Goal: Task Accomplishment & Management: Manage account settings

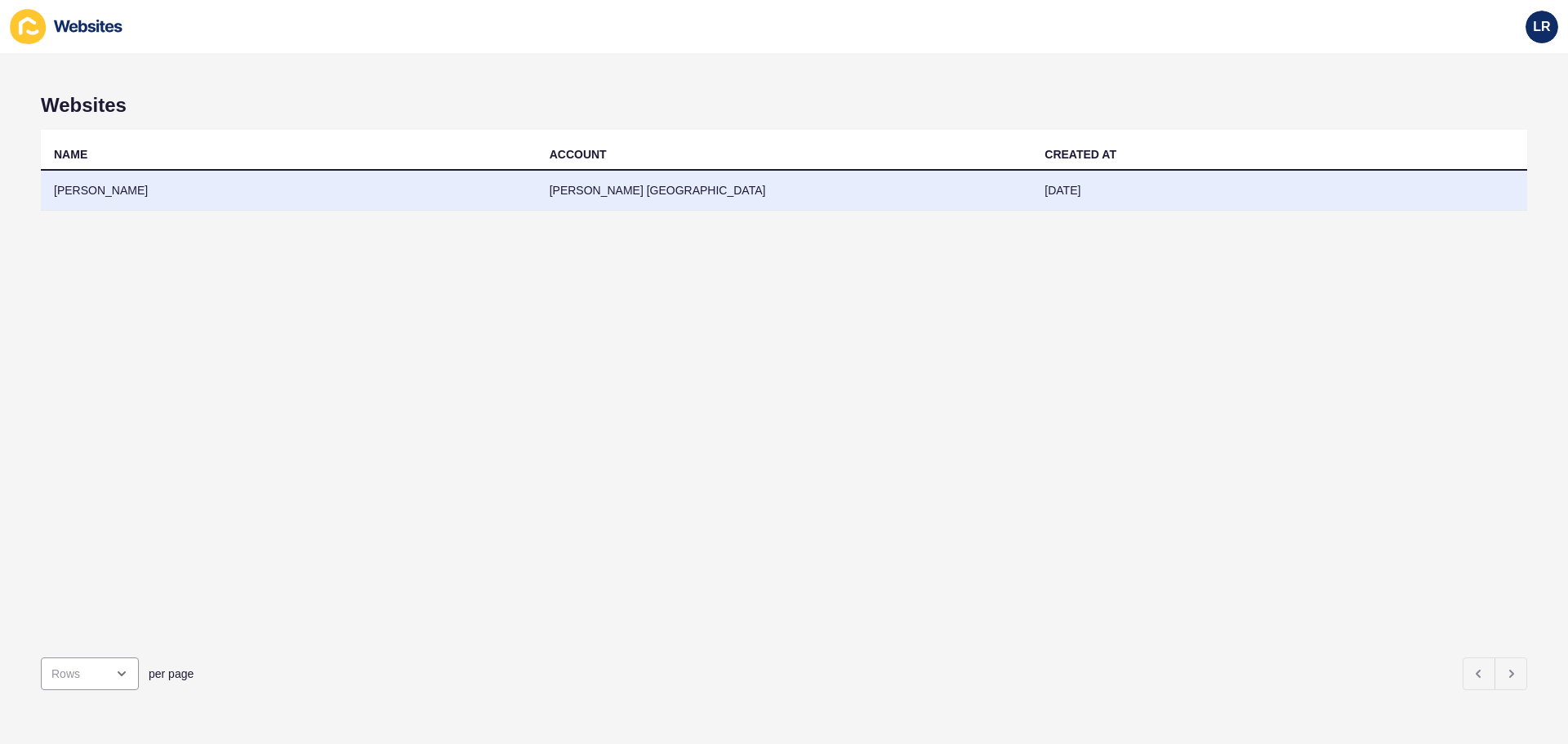
click at [667, 190] on td "[PERSON_NAME] [GEOGRAPHIC_DATA]" at bounding box center [784, 190] width 495 height 40
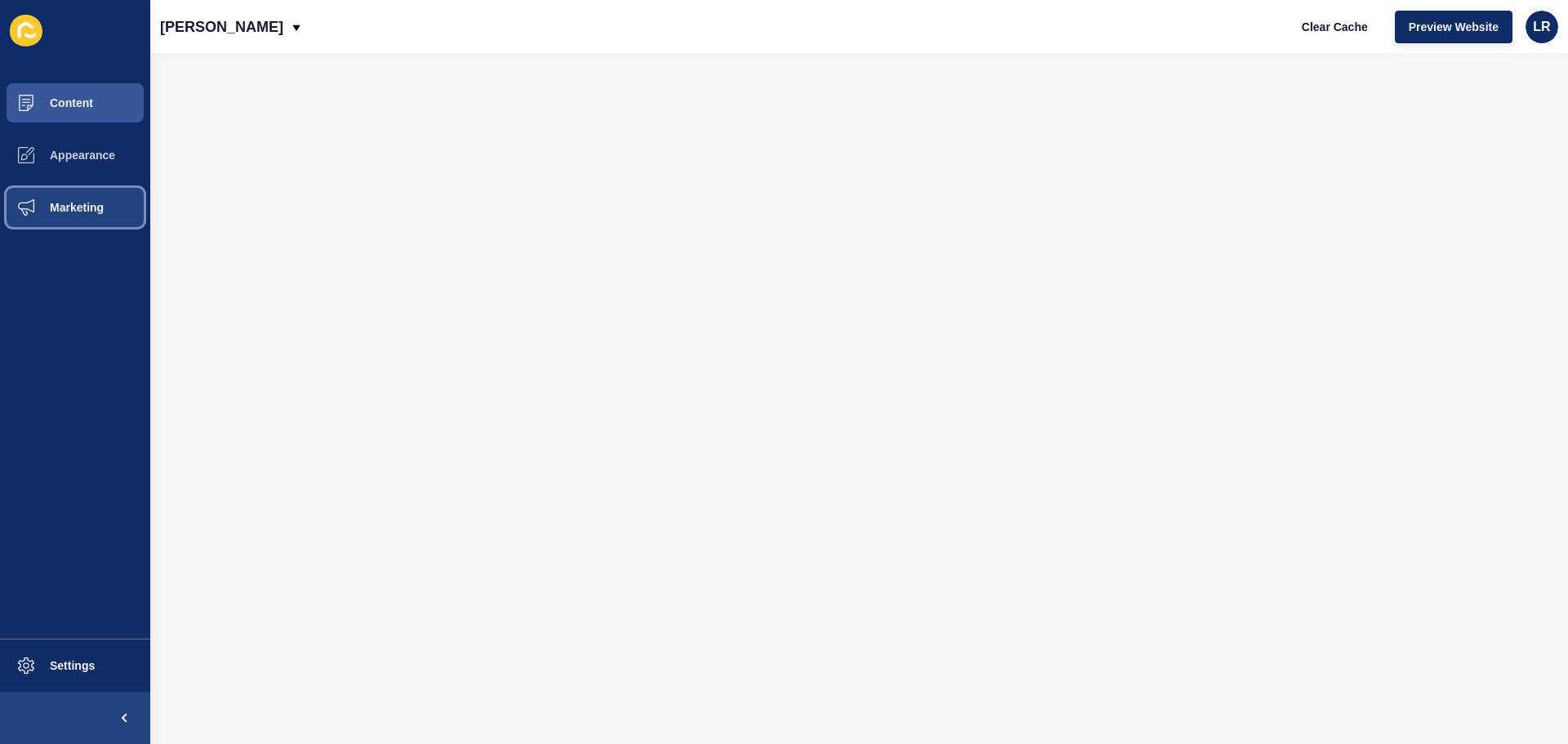
click at [68, 195] on button "Marketing" at bounding box center [75, 207] width 150 height 53
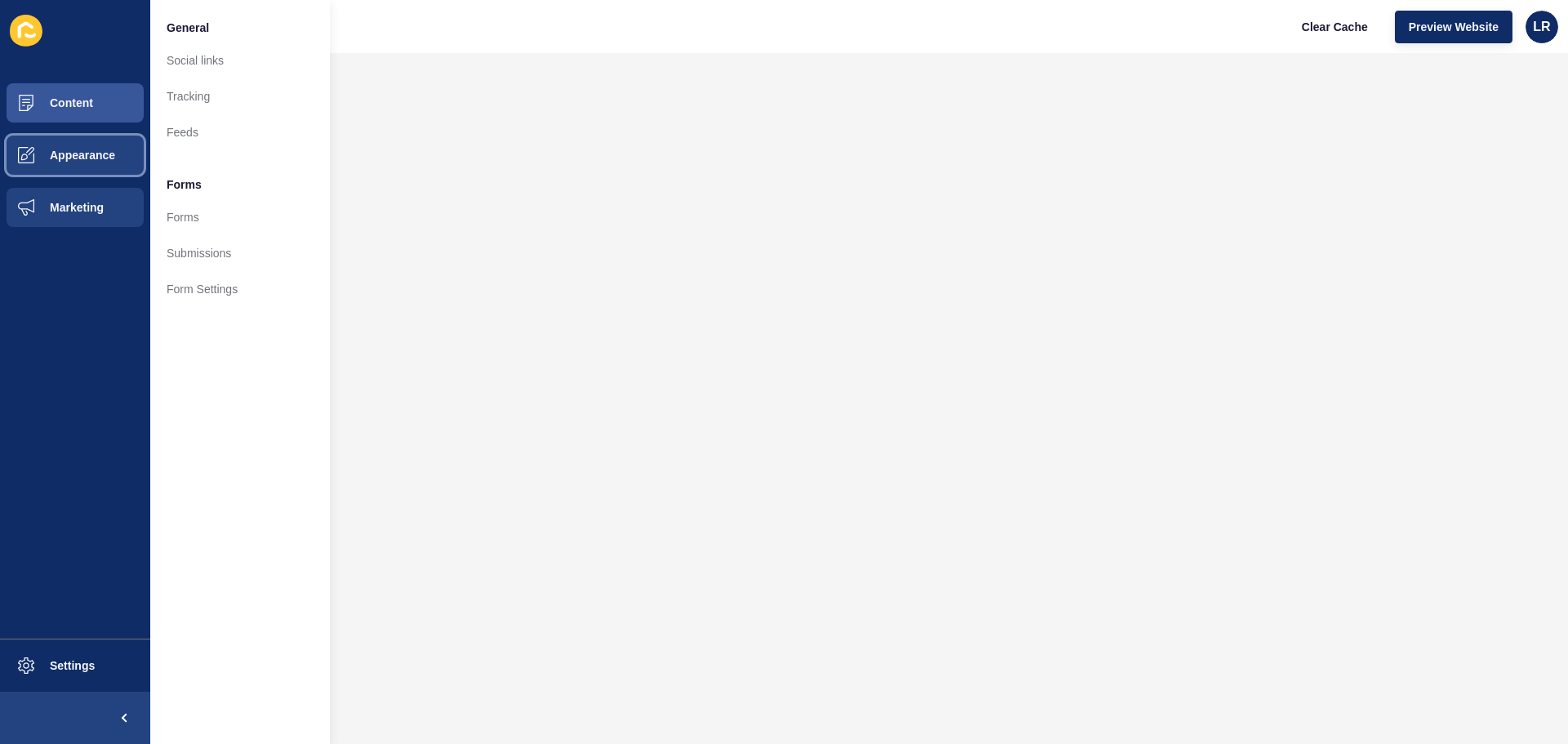
click at [85, 154] on span "Appearance" at bounding box center [55, 155] width 117 height 13
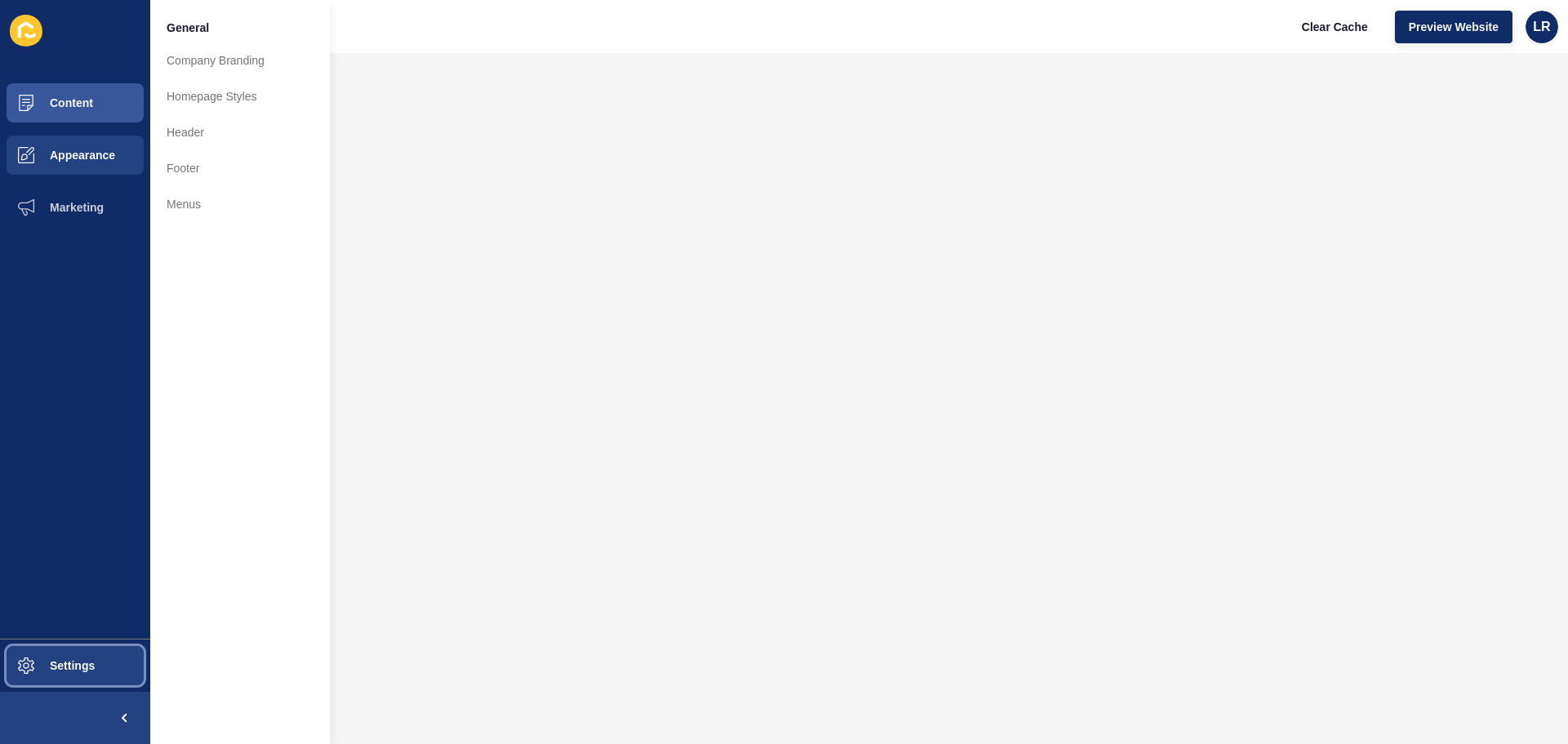
click at [91, 664] on span "Settings" at bounding box center [46, 665] width 98 height 13
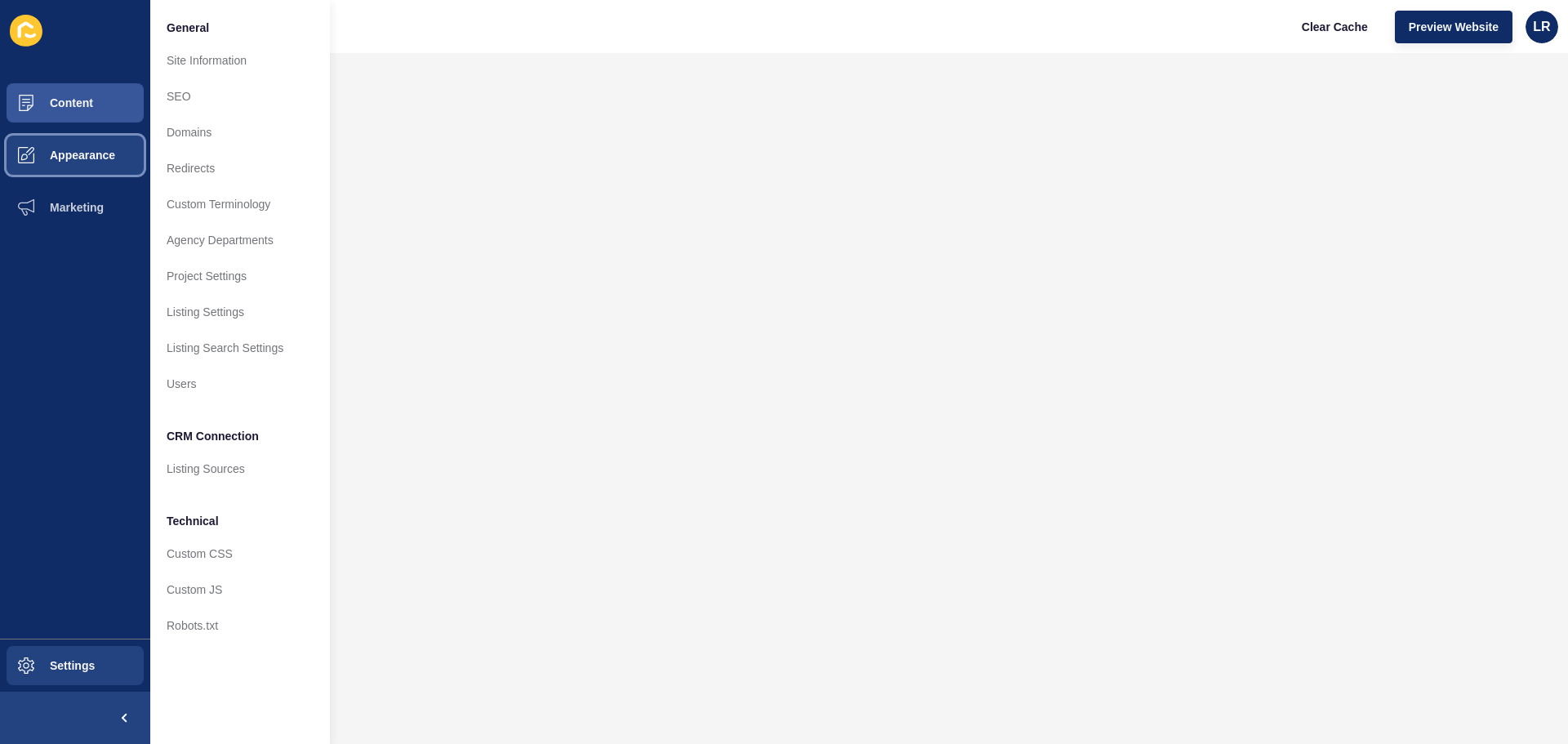
click at [99, 159] on span "Appearance" at bounding box center [55, 155] width 117 height 13
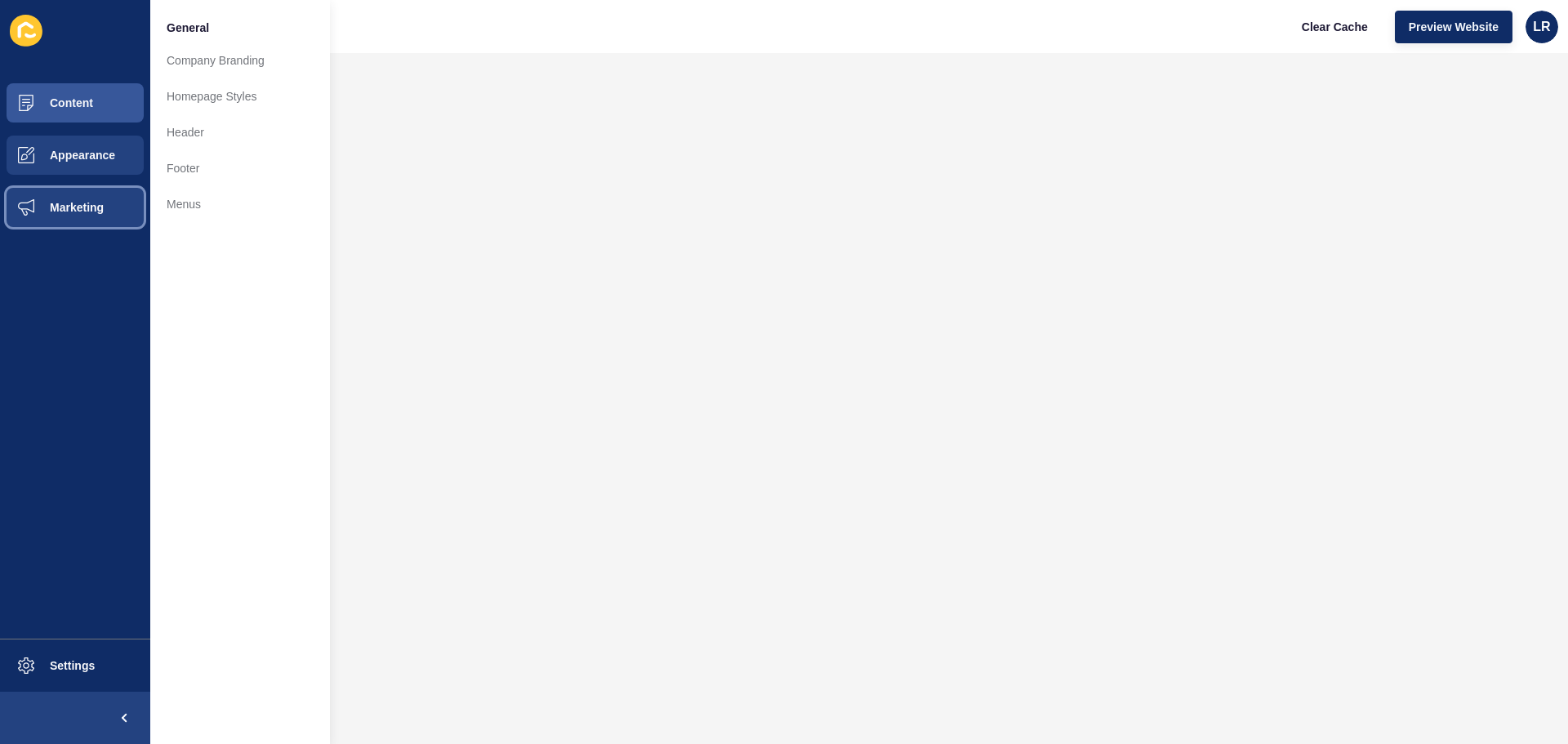
click at [99, 219] on button "Marketing" at bounding box center [75, 207] width 150 height 53
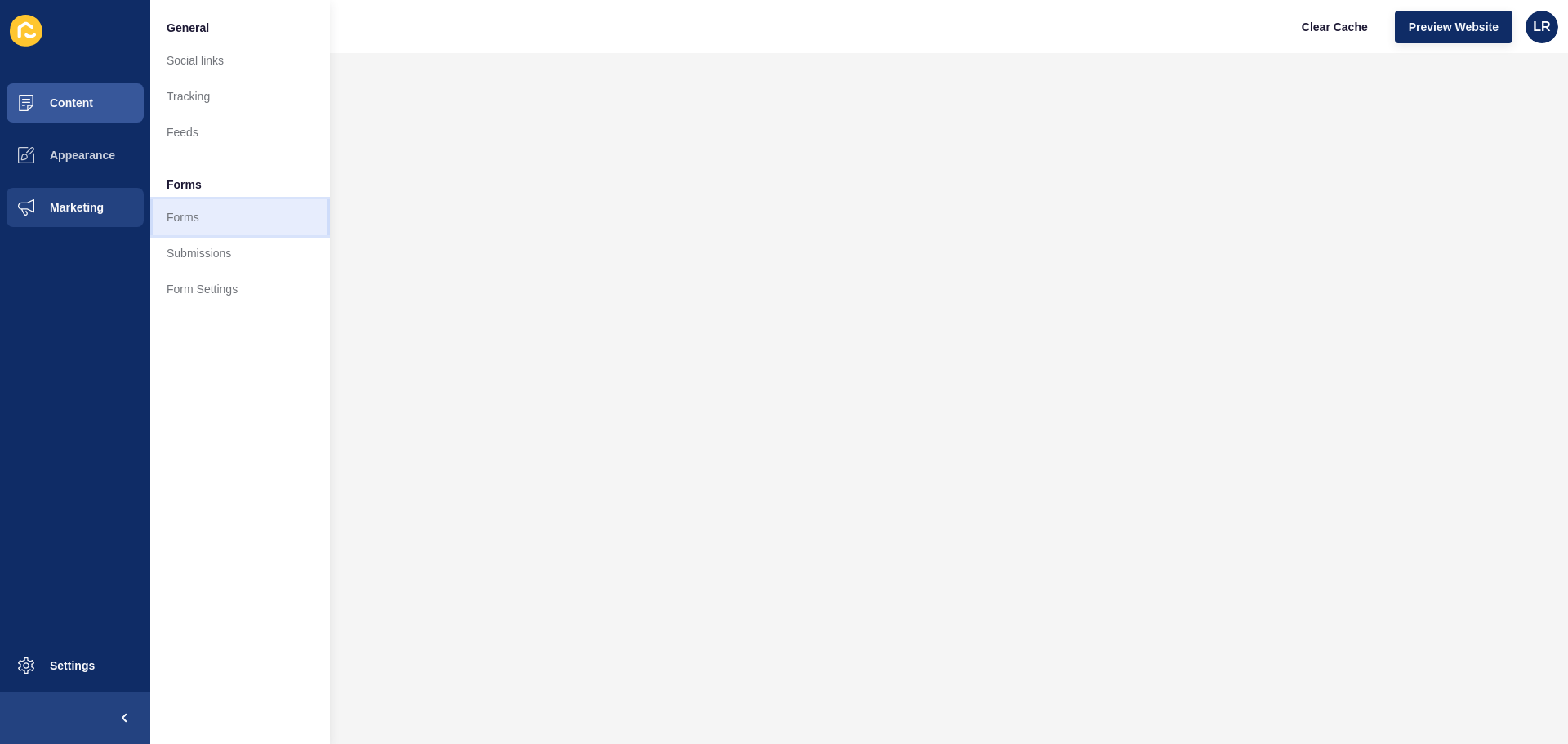
click at [163, 213] on link "Forms" at bounding box center [239, 217] width 179 height 36
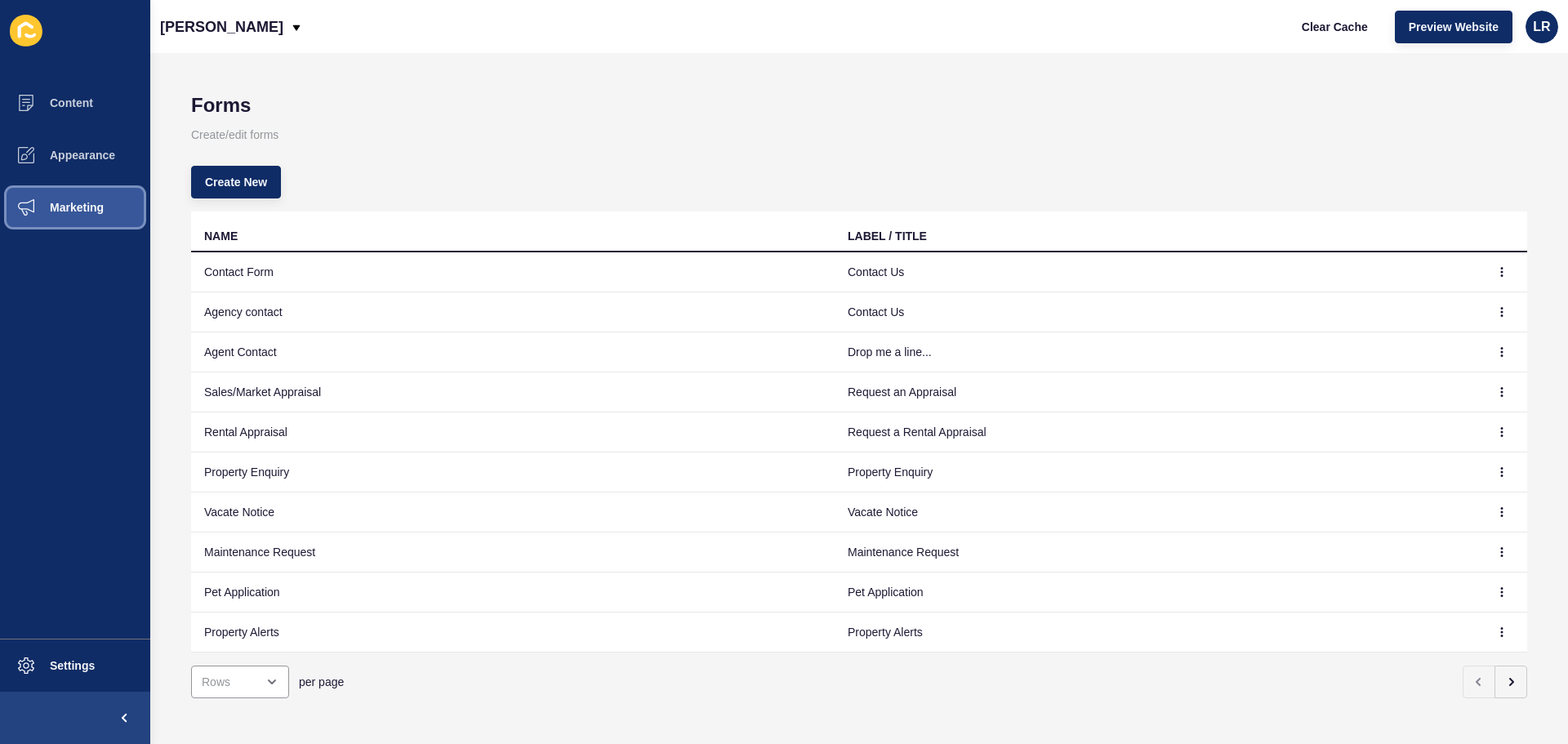
click at [85, 211] on span "Marketing" at bounding box center [50, 207] width 106 height 13
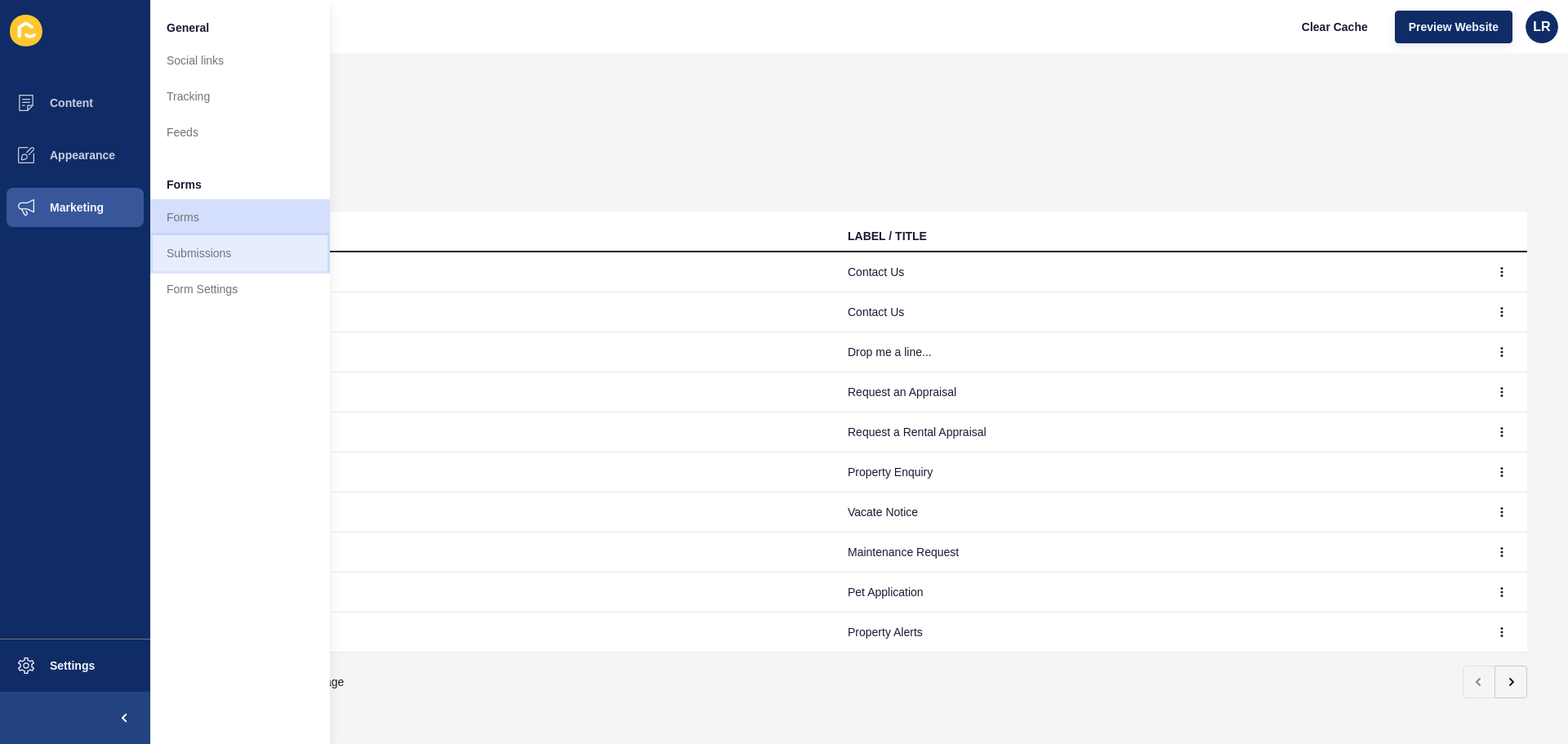
click at [231, 254] on link "Submissions" at bounding box center [239, 253] width 179 height 36
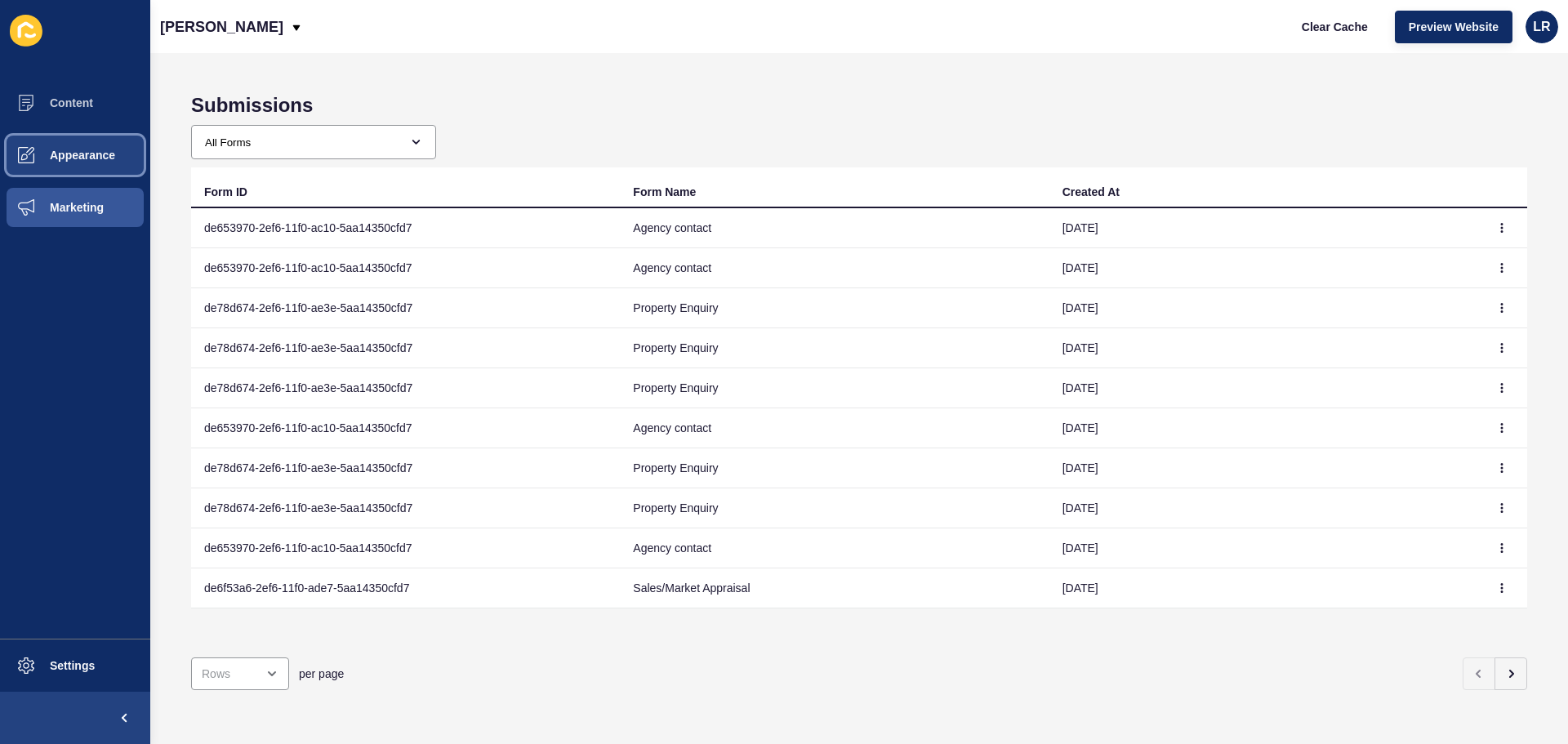
click at [92, 160] on button "Appearance" at bounding box center [75, 156] width 150 height 53
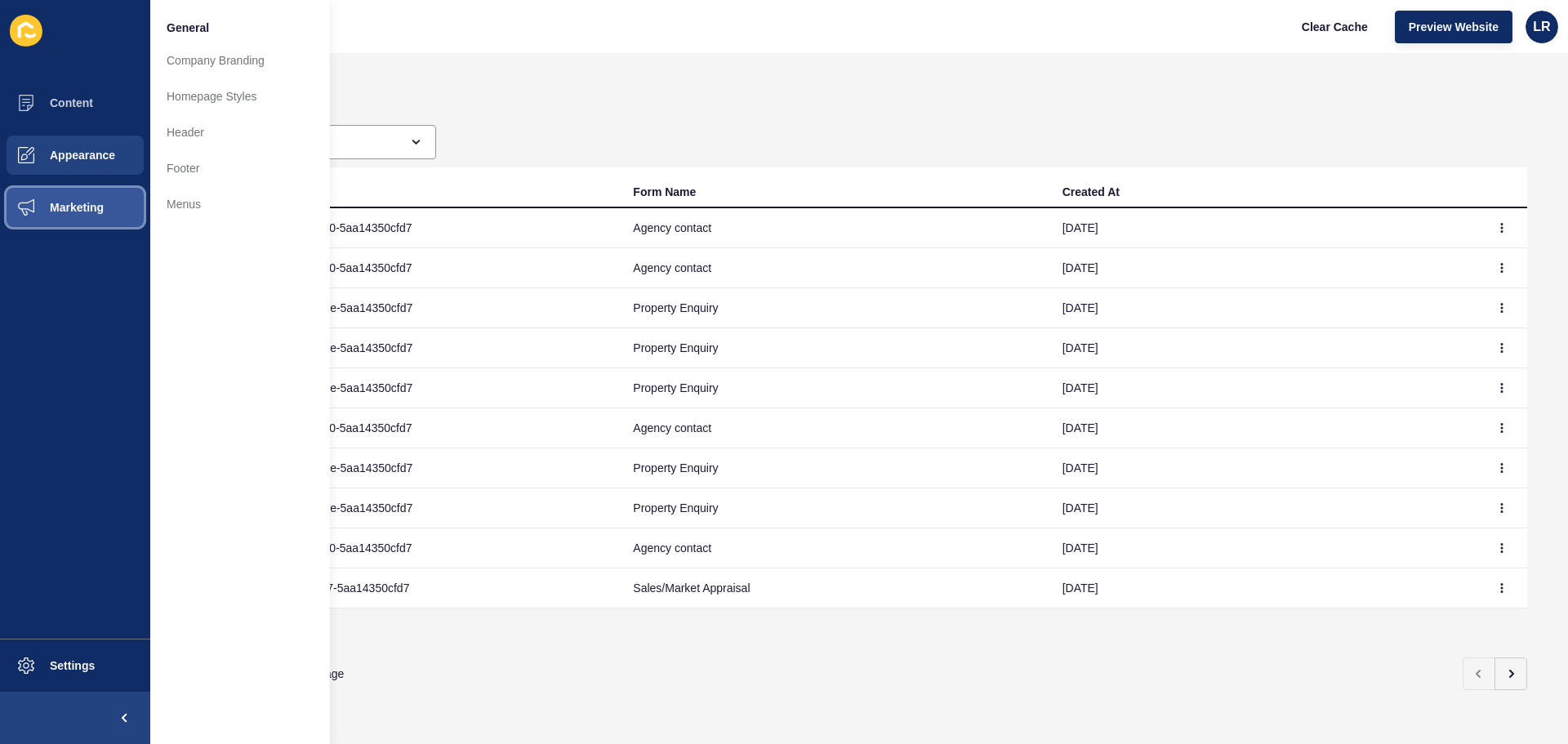
click at [74, 203] on span "Marketing" at bounding box center [50, 207] width 106 height 13
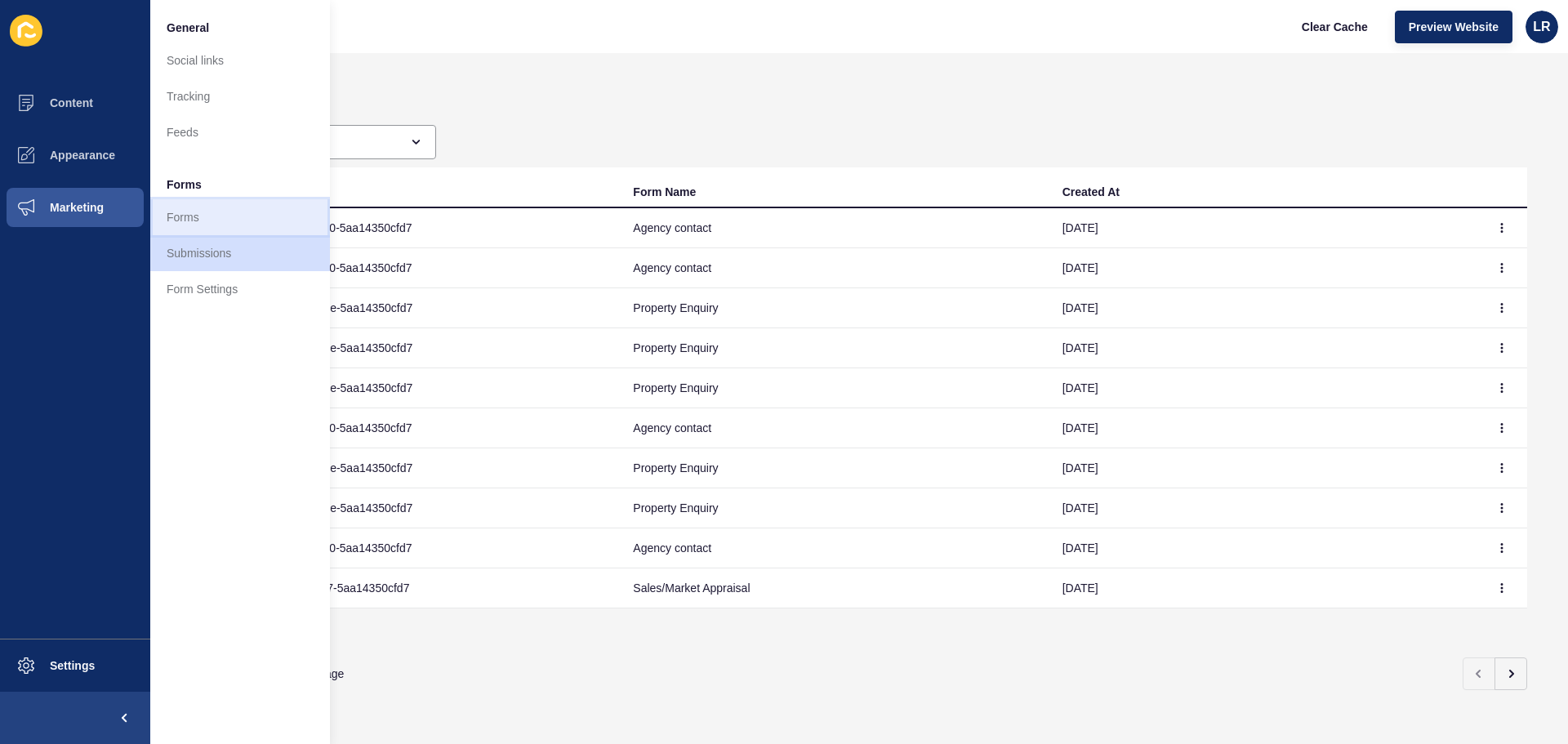
click at [217, 222] on link "Forms" at bounding box center [239, 217] width 179 height 36
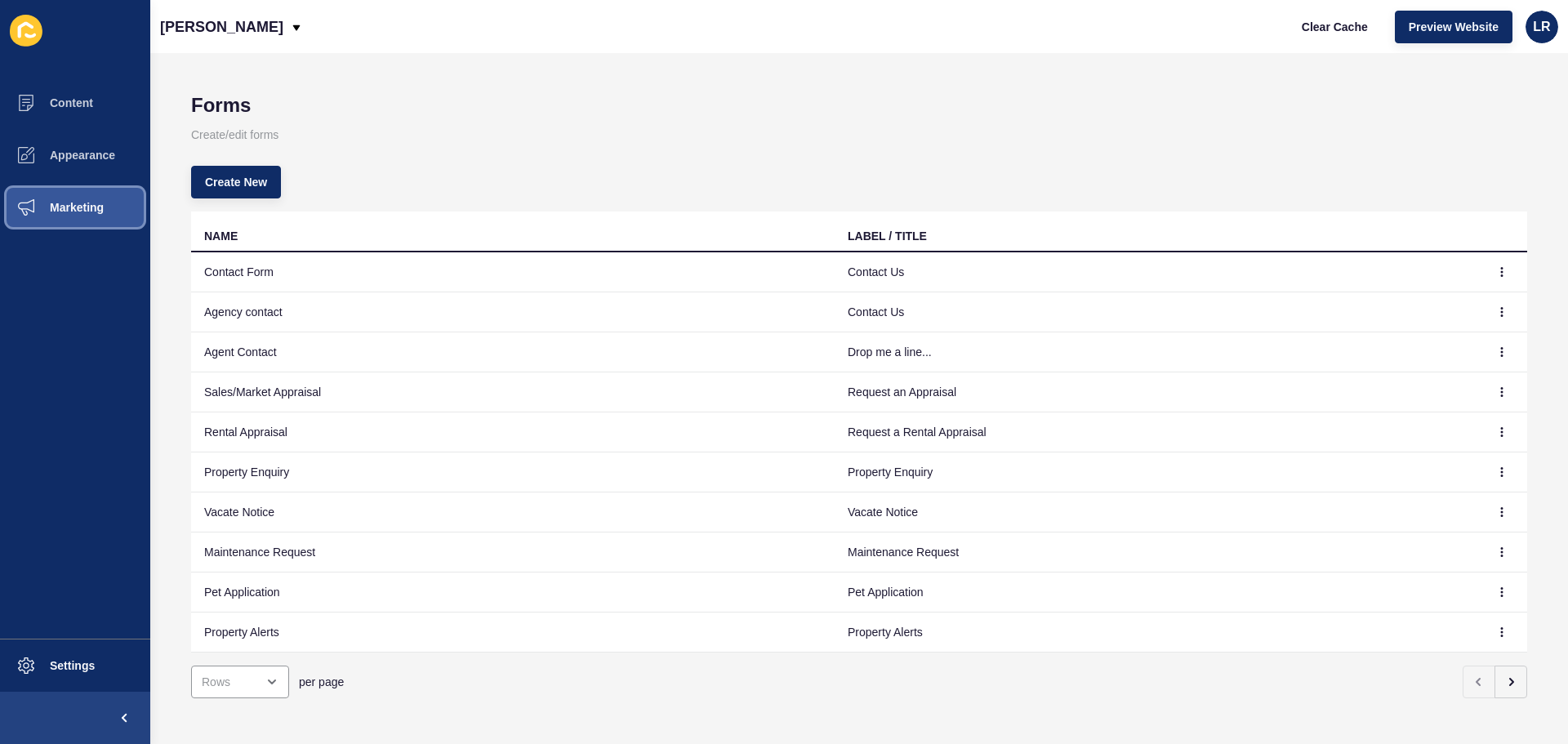
click at [69, 204] on span "Marketing" at bounding box center [50, 207] width 106 height 13
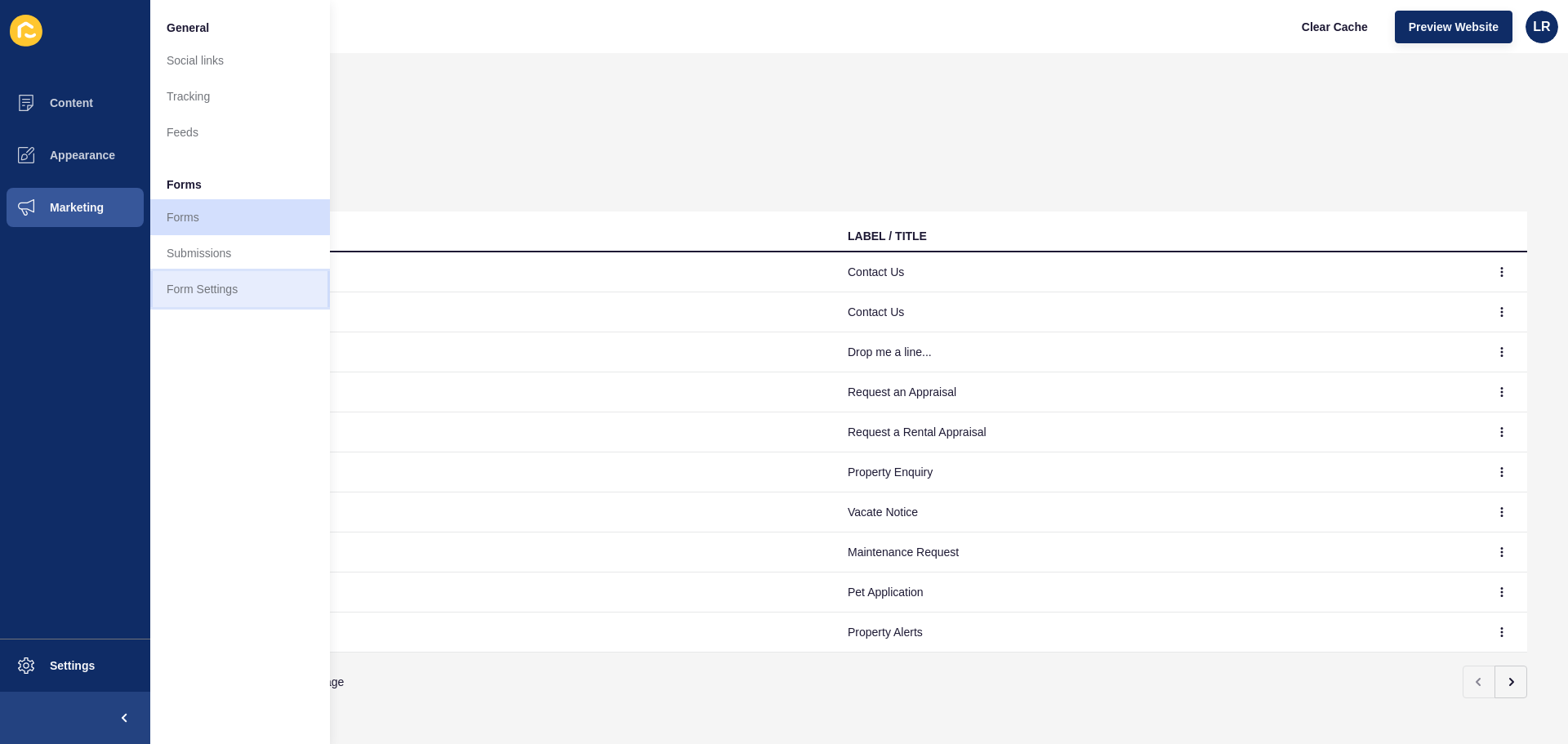
click at [205, 289] on link "Form Settings" at bounding box center [239, 289] width 179 height 36
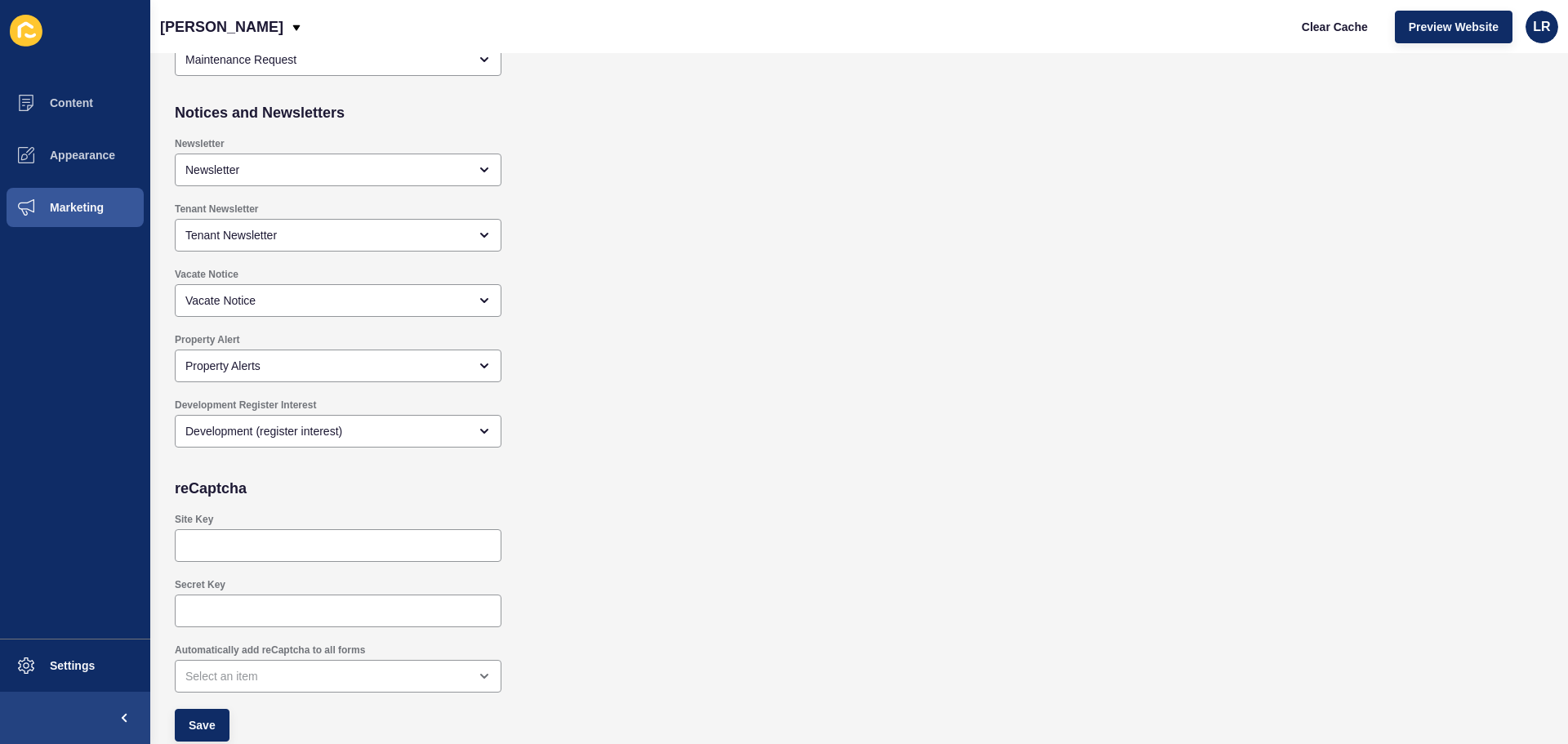
scroll to position [1414, 0]
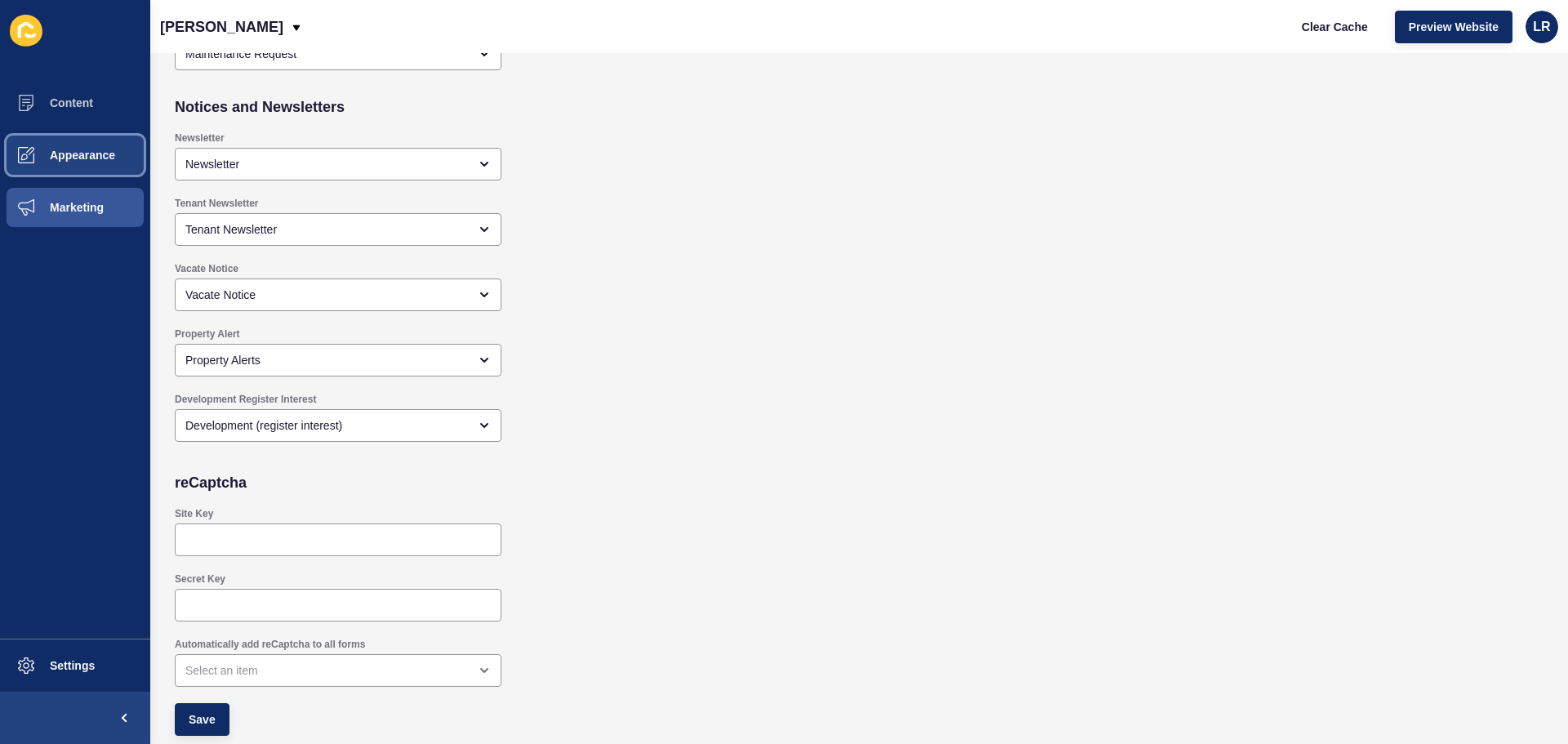
click at [74, 169] on button "Appearance" at bounding box center [75, 156] width 150 height 53
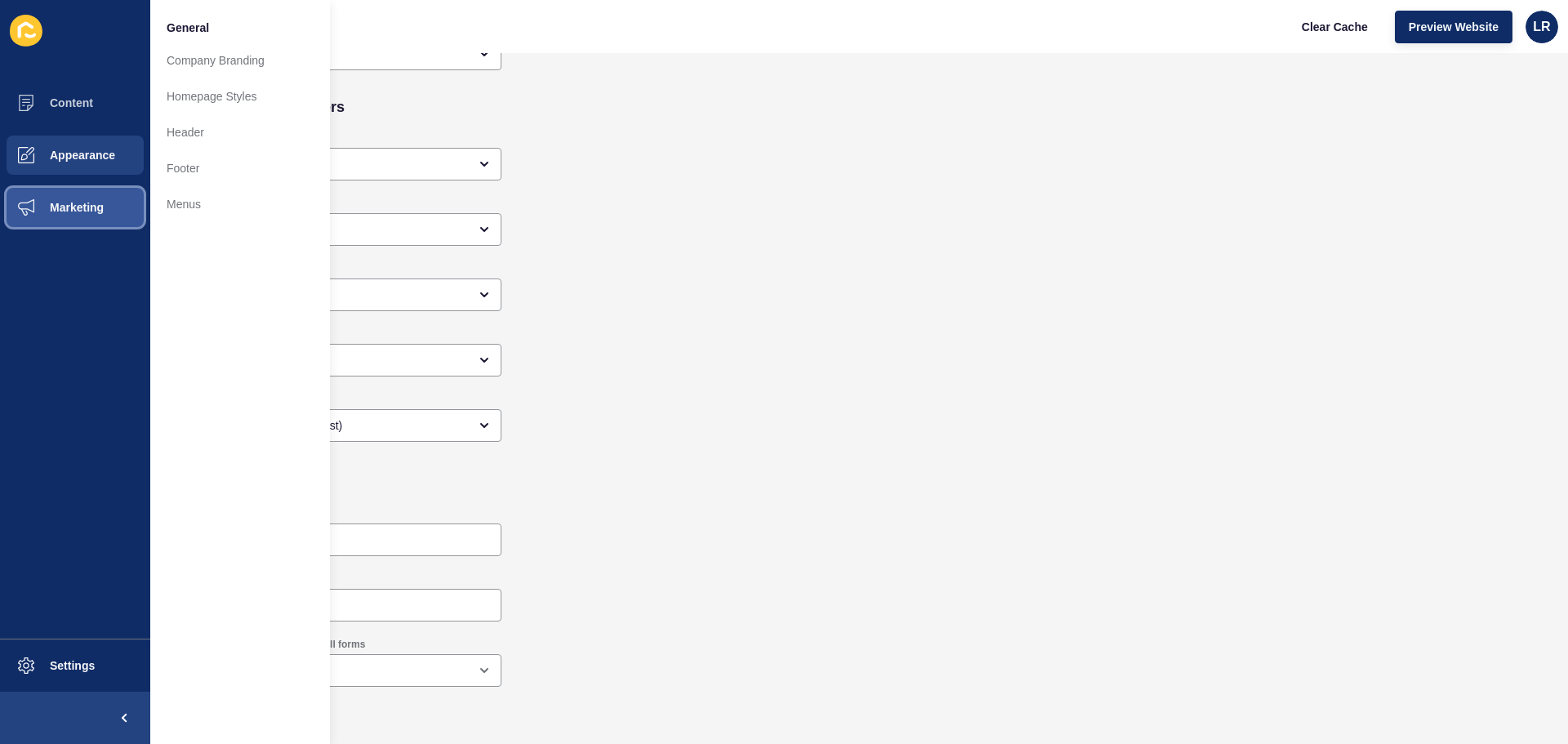
click at [74, 213] on span "Marketing" at bounding box center [50, 207] width 106 height 13
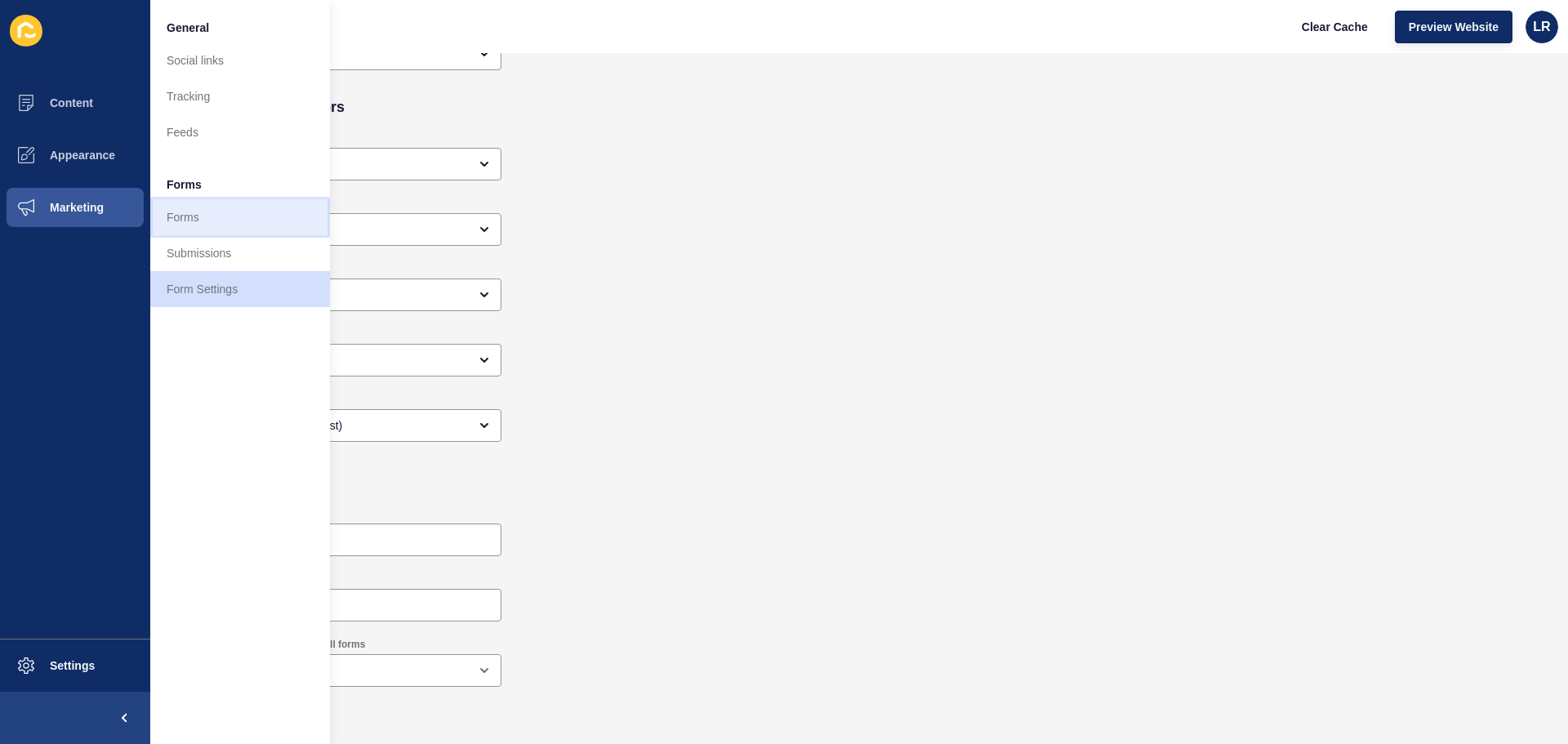
click at [217, 227] on link "Forms" at bounding box center [239, 217] width 179 height 36
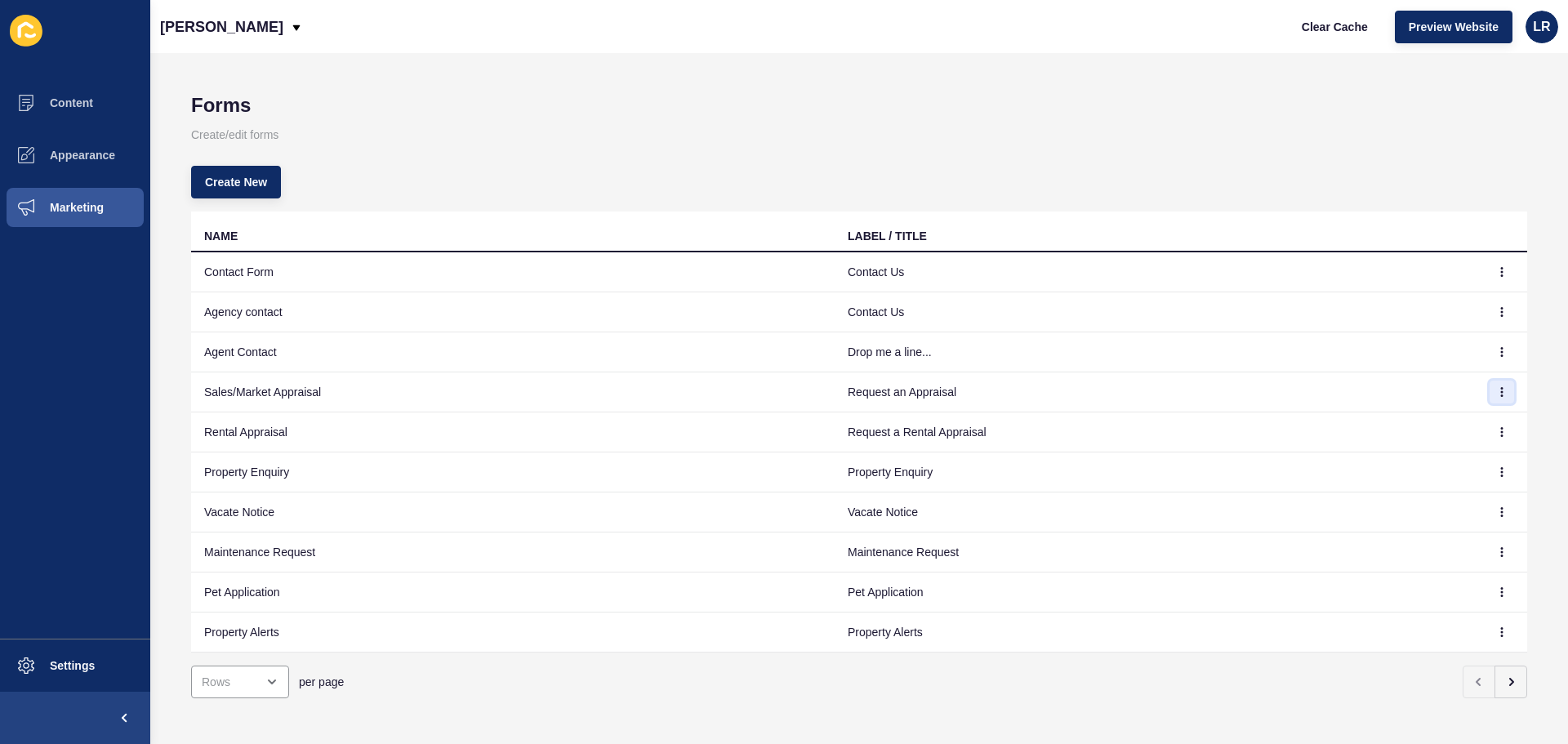
click at [1498, 391] on icon "button" at bounding box center [1502, 392] width 9 height 9
click at [1444, 421] on link "Edit" at bounding box center [1445, 424] width 114 height 36
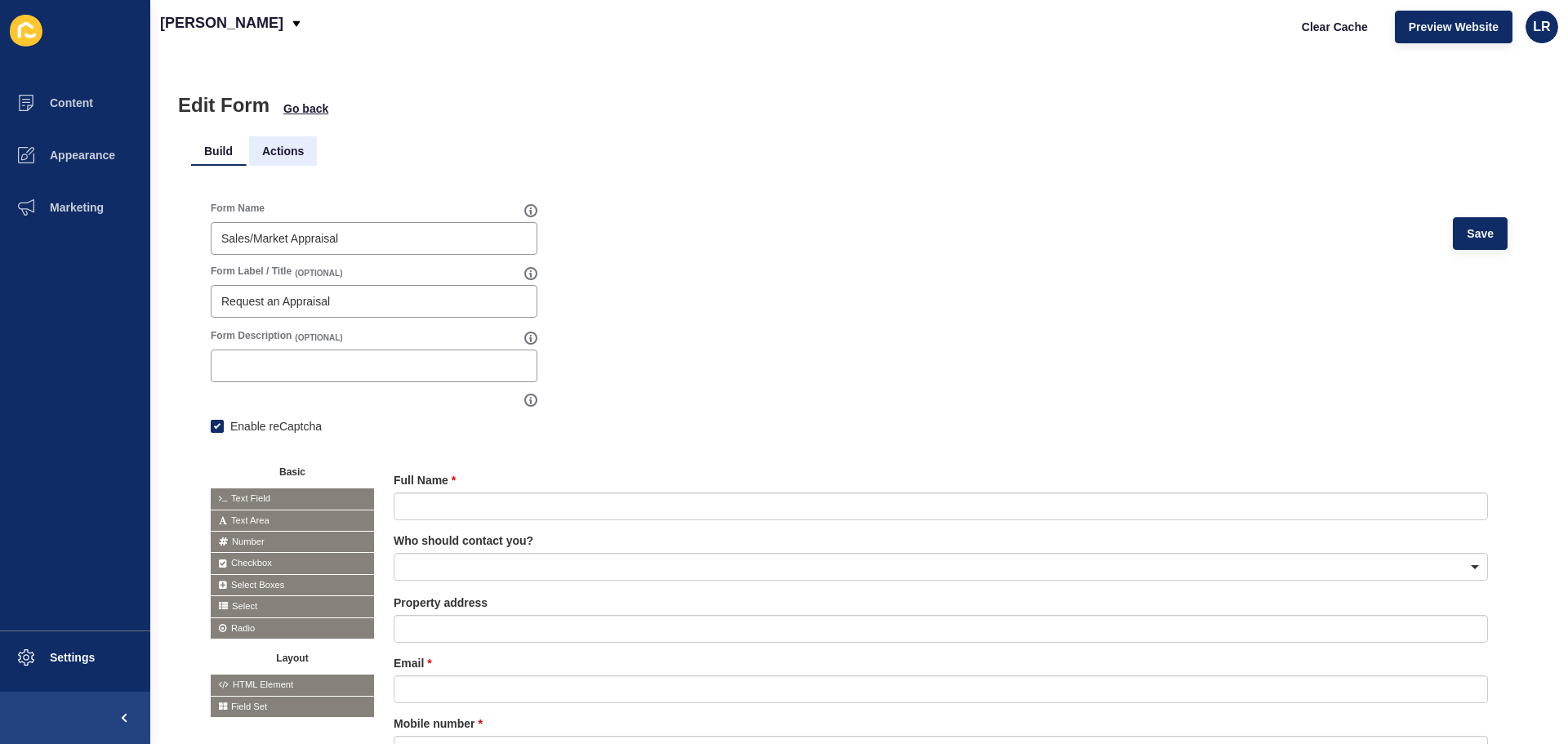
click at [278, 147] on li "Actions" at bounding box center [282, 150] width 68 height 29
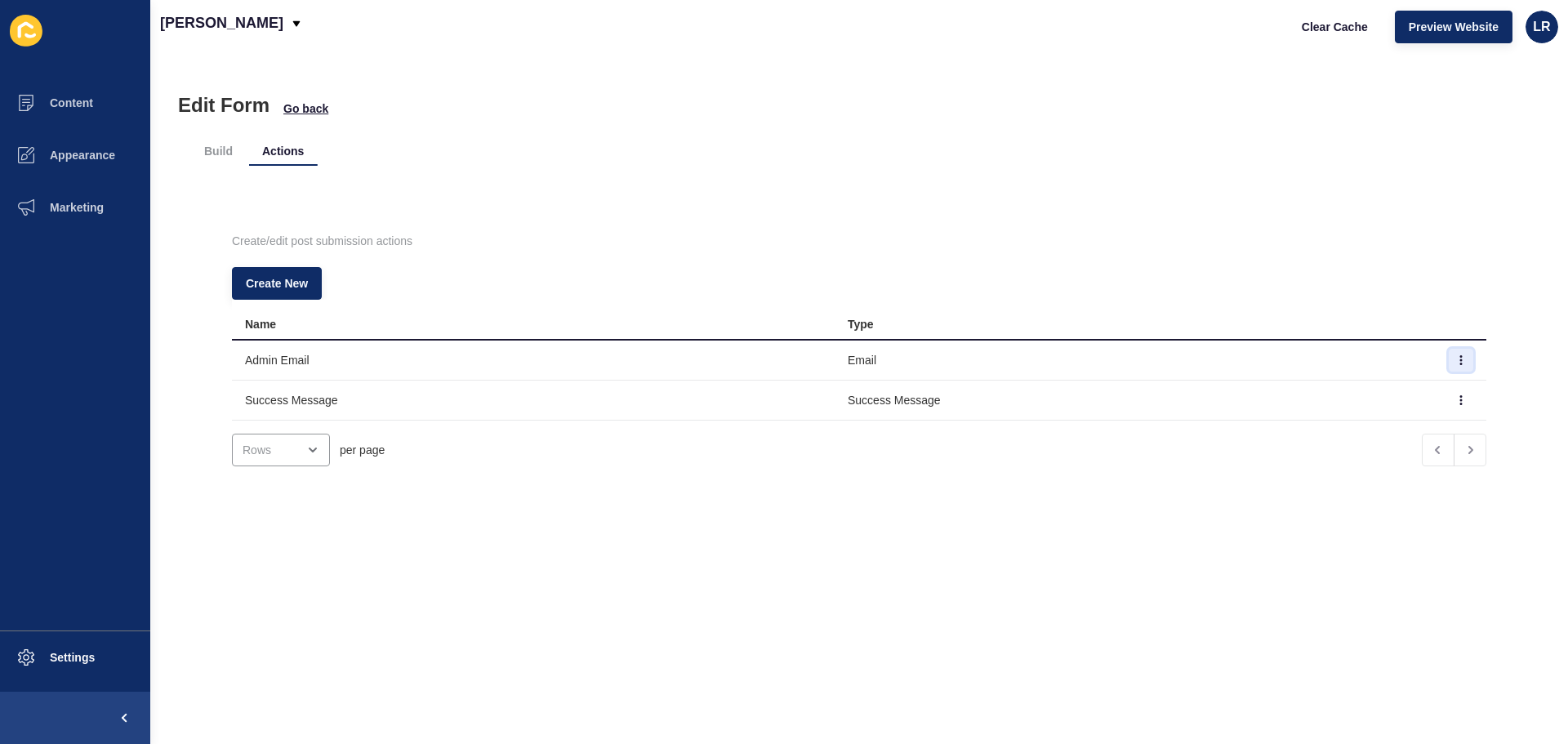
click at [1449, 360] on button "button" at bounding box center [1461, 360] width 24 height 23
click at [1400, 393] on link "Edit" at bounding box center [1392, 393] width 114 height 36
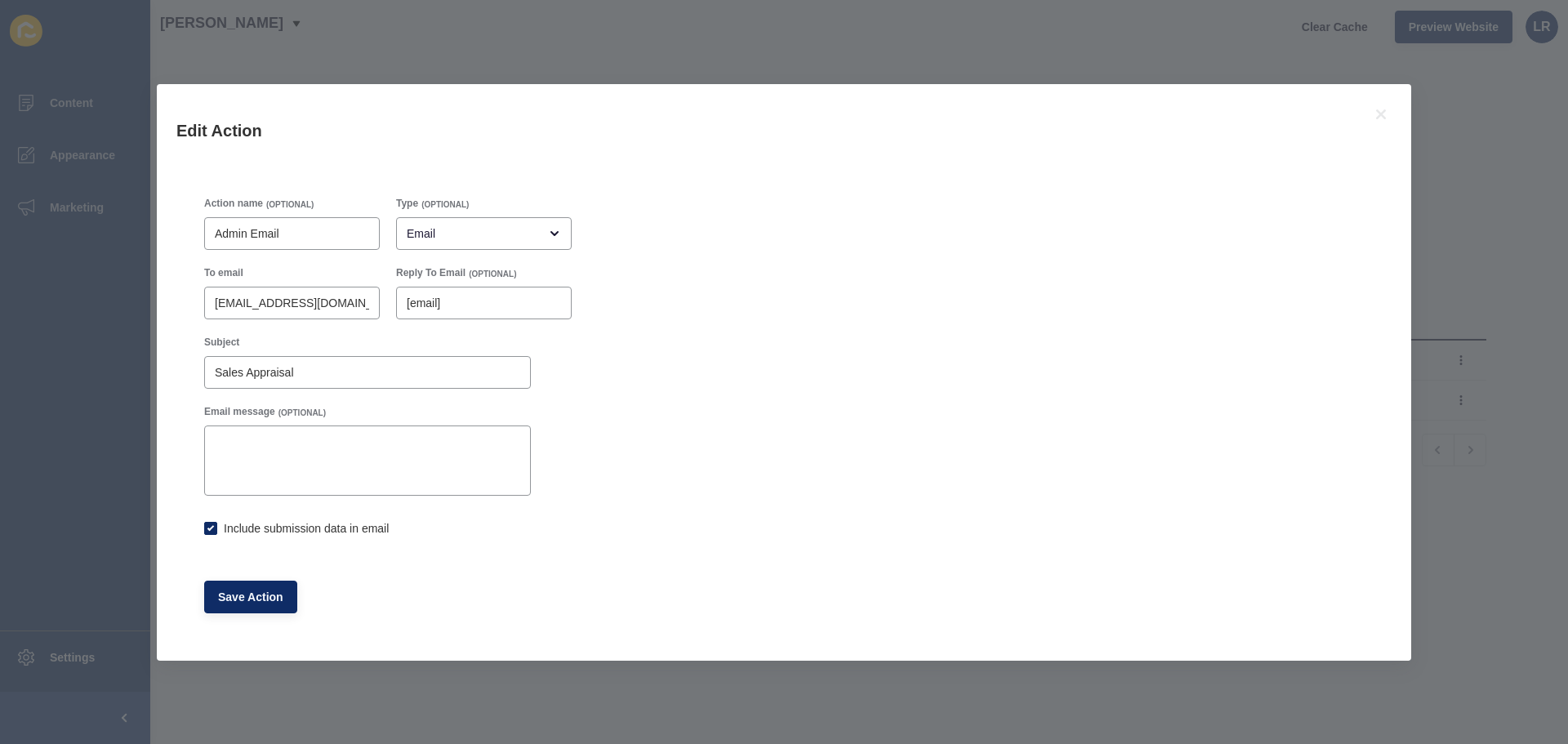
checkbox input "true"
drag, startPoint x: 262, startPoint y: 305, endPoint x: 74, endPoint y: 298, distance: 188.1
click at [79, 297] on div "Edit Action Action name (OPTIONAL) Admin Email Type (OPTIONAL) Email To email […" at bounding box center [784, 372] width 1568 height 744
type input "[EMAIL_ADDRESS][DOMAIN_NAME]"
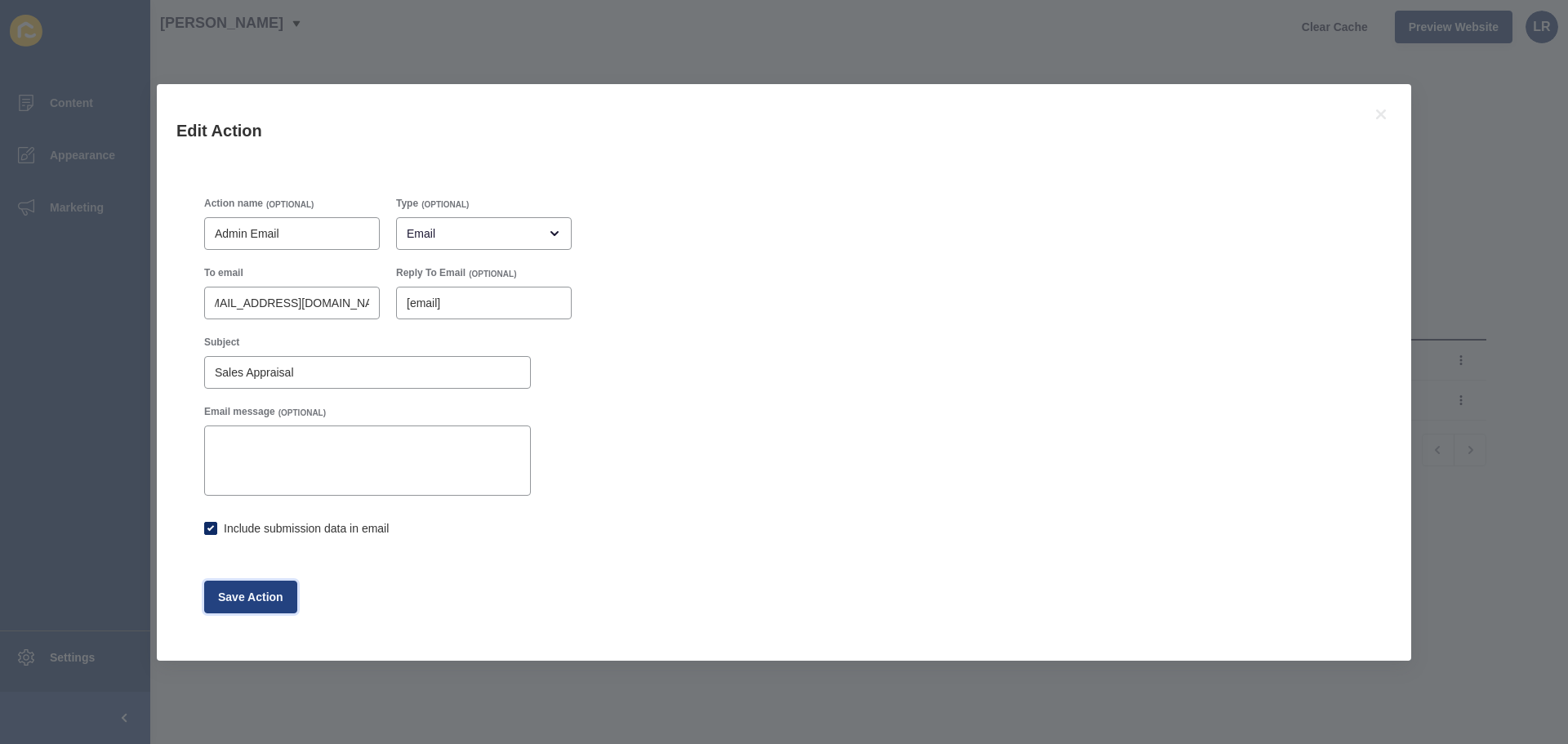
click at [257, 606] on button "Save Action" at bounding box center [251, 597] width 93 height 33
checkbox input "true"
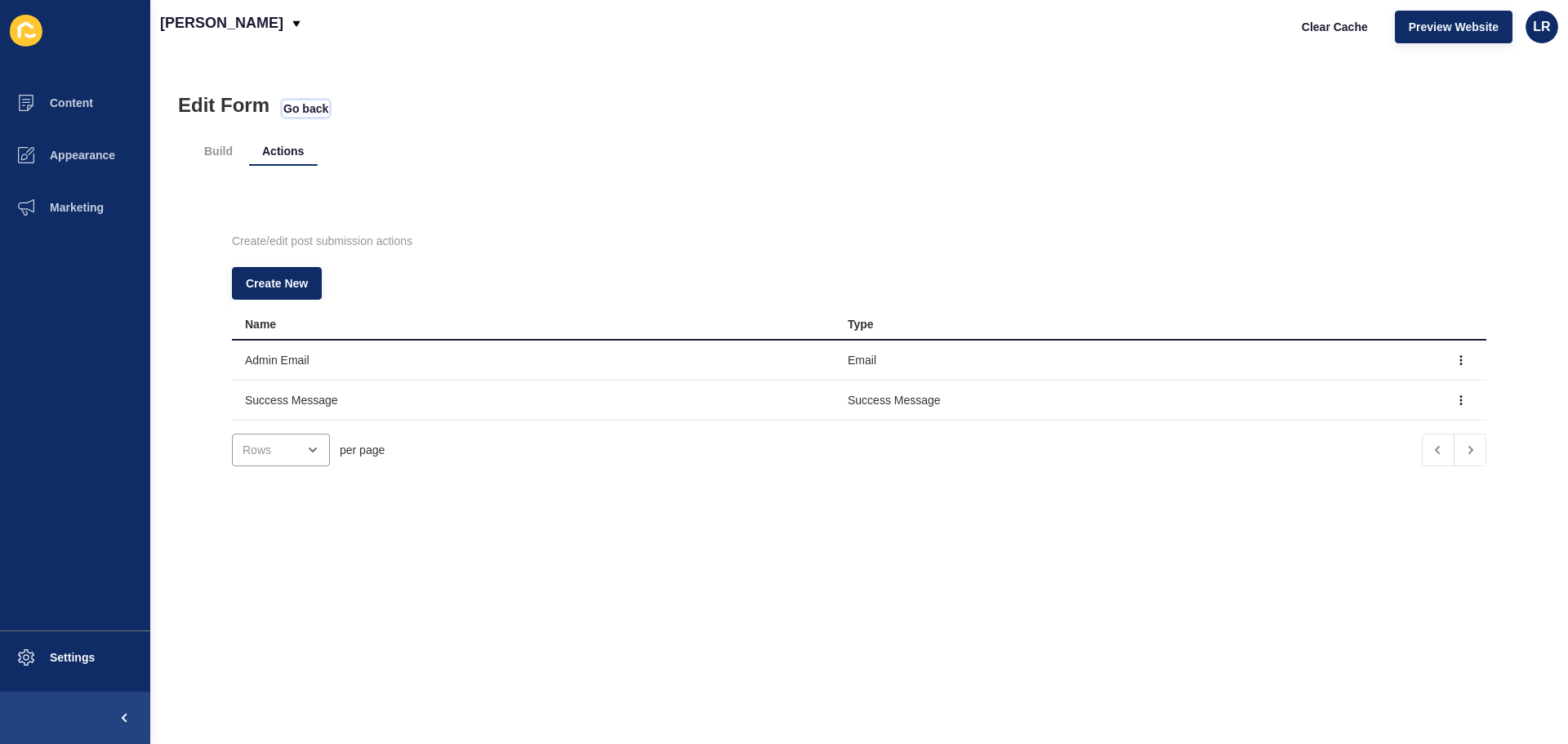
click at [307, 106] on span "Go back" at bounding box center [306, 108] width 45 height 16
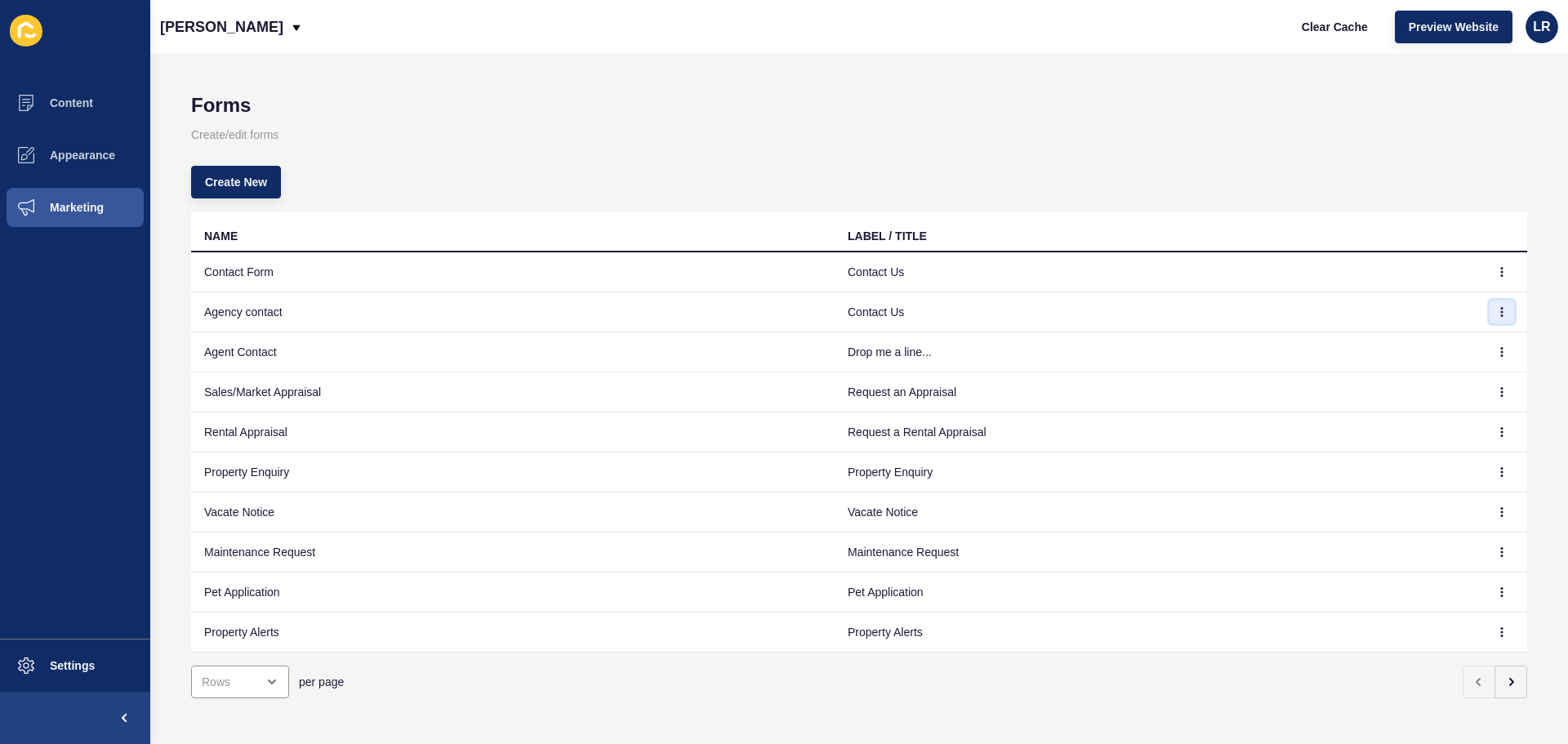
click at [1498, 308] on icon "button" at bounding box center [1502, 311] width 9 height 9
click at [1475, 340] on link "Edit" at bounding box center [1445, 344] width 114 height 36
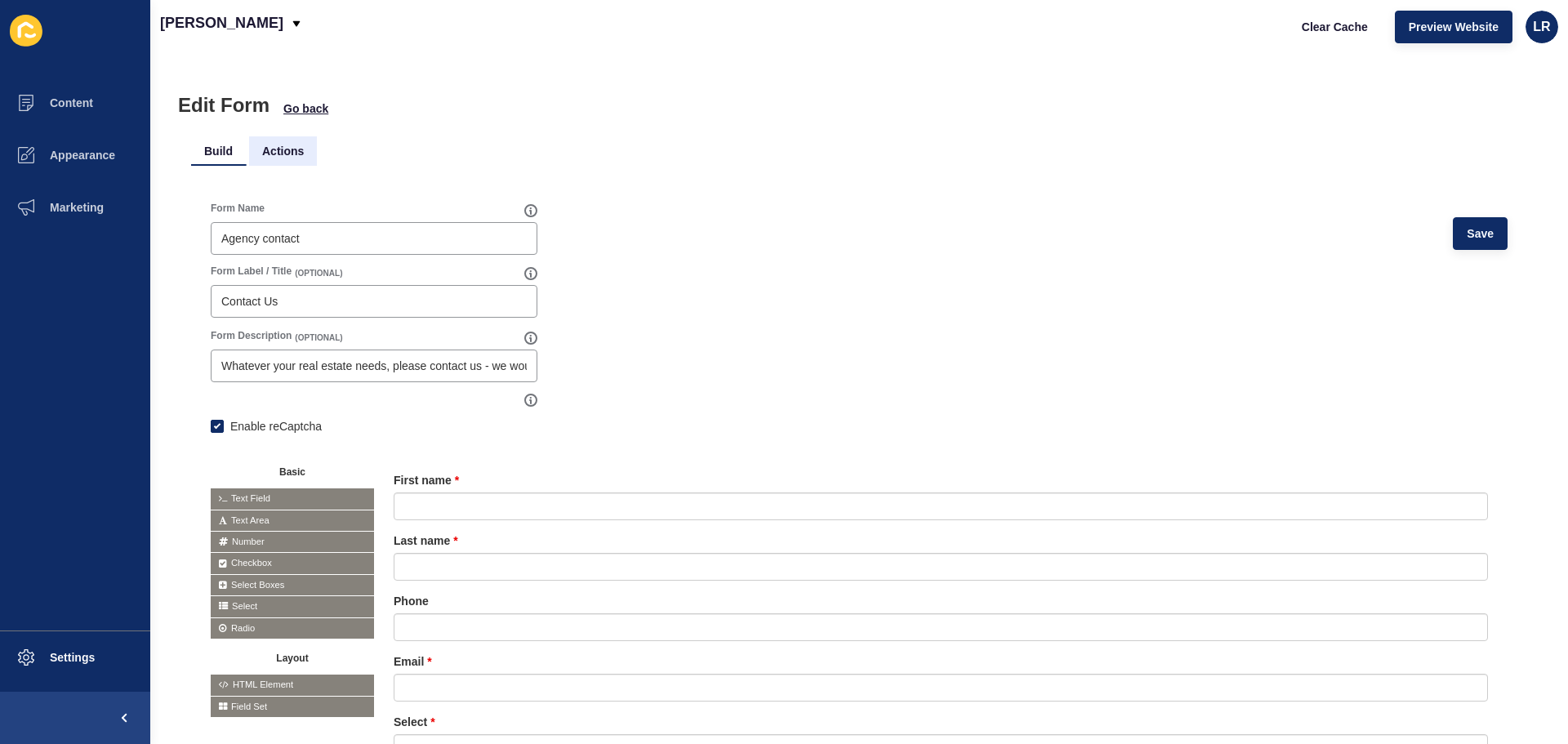
click at [299, 143] on li "Actions" at bounding box center [282, 150] width 68 height 29
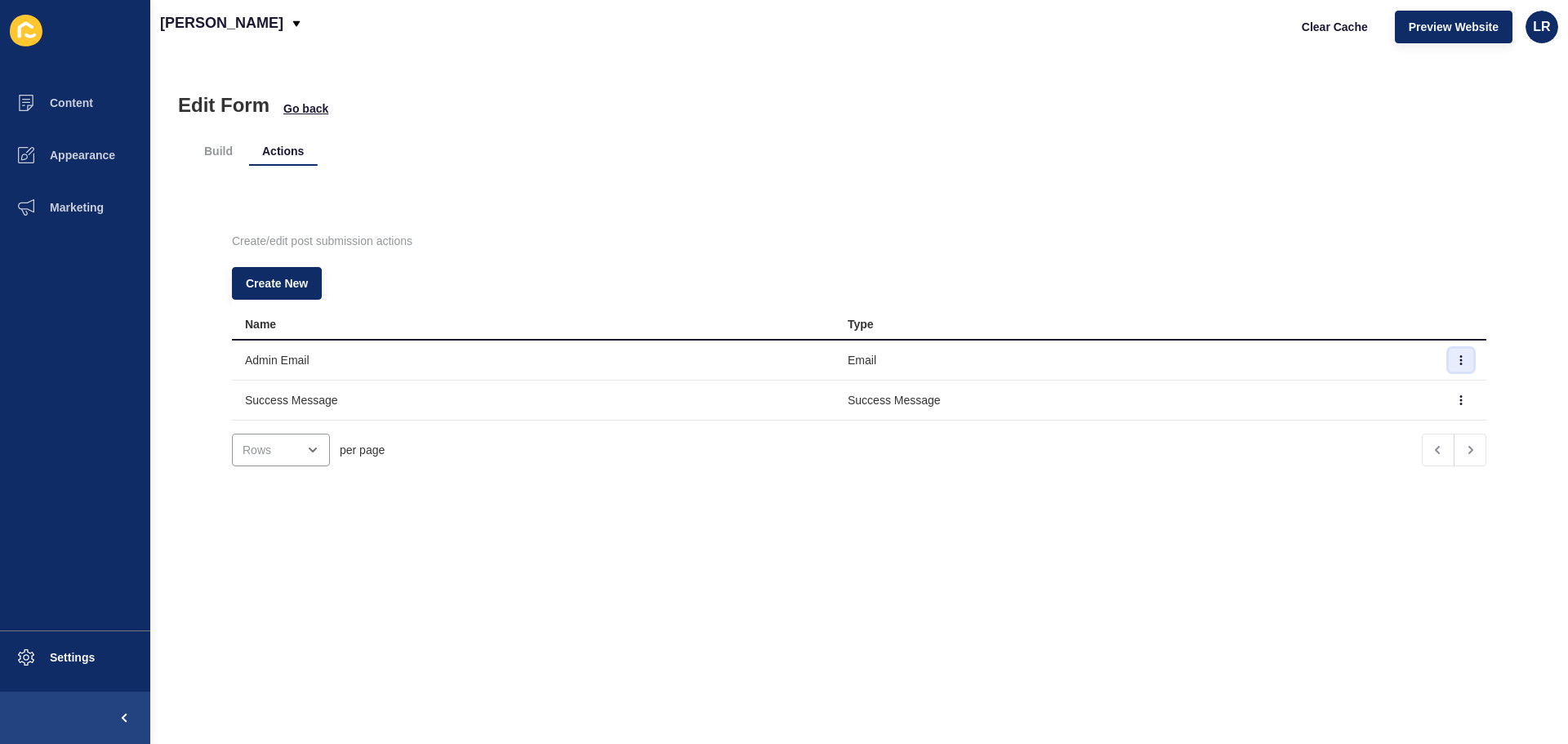
click at [1456, 363] on icon "button" at bounding box center [1461, 360] width 9 height 9
click at [1383, 391] on link "Edit" at bounding box center [1392, 393] width 114 height 36
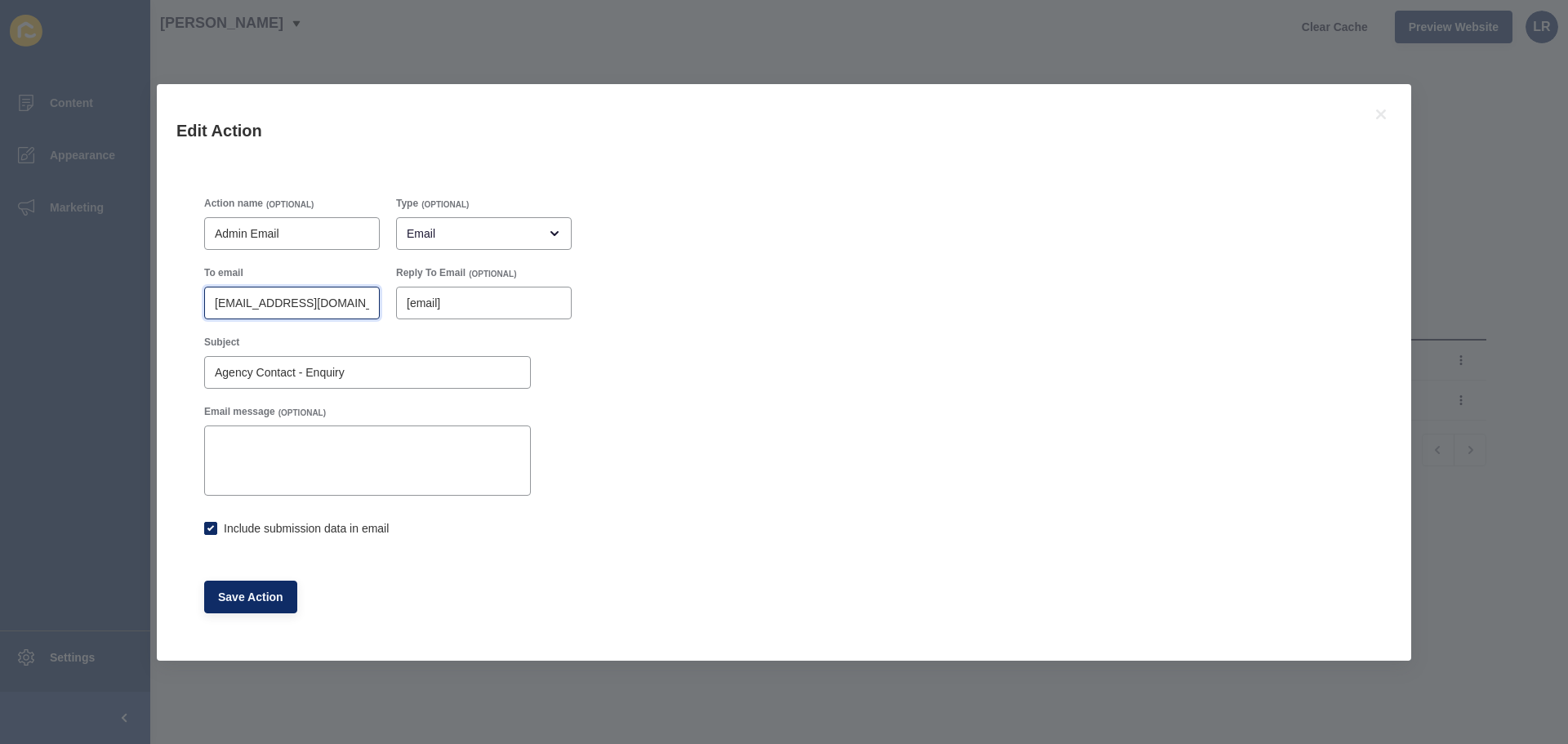
scroll to position [0, 55]
drag, startPoint x: 278, startPoint y: 305, endPoint x: 555, endPoint y: 338, distance: 279.0
click at [555, 338] on div "To email [EMAIL_ADDRESS][DOMAIN_NAME] Reply To Email (OPTIONAL) [email] Subject…" at bounding box center [388, 405] width 384 height 295
click at [236, 609] on button "Save Action" at bounding box center [251, 597] width 93 height 33
checkbox input "true"
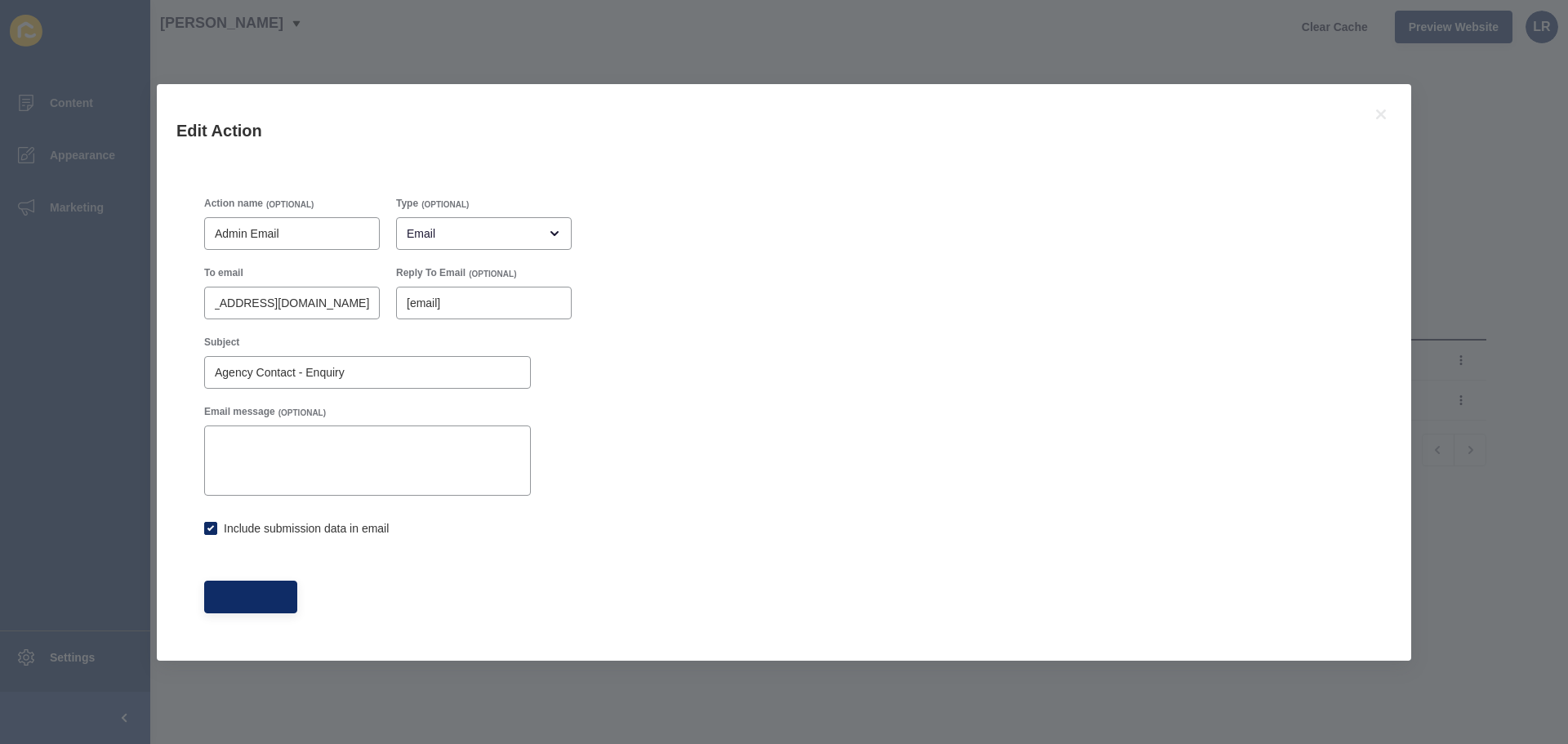
scroll to position [0, 0]
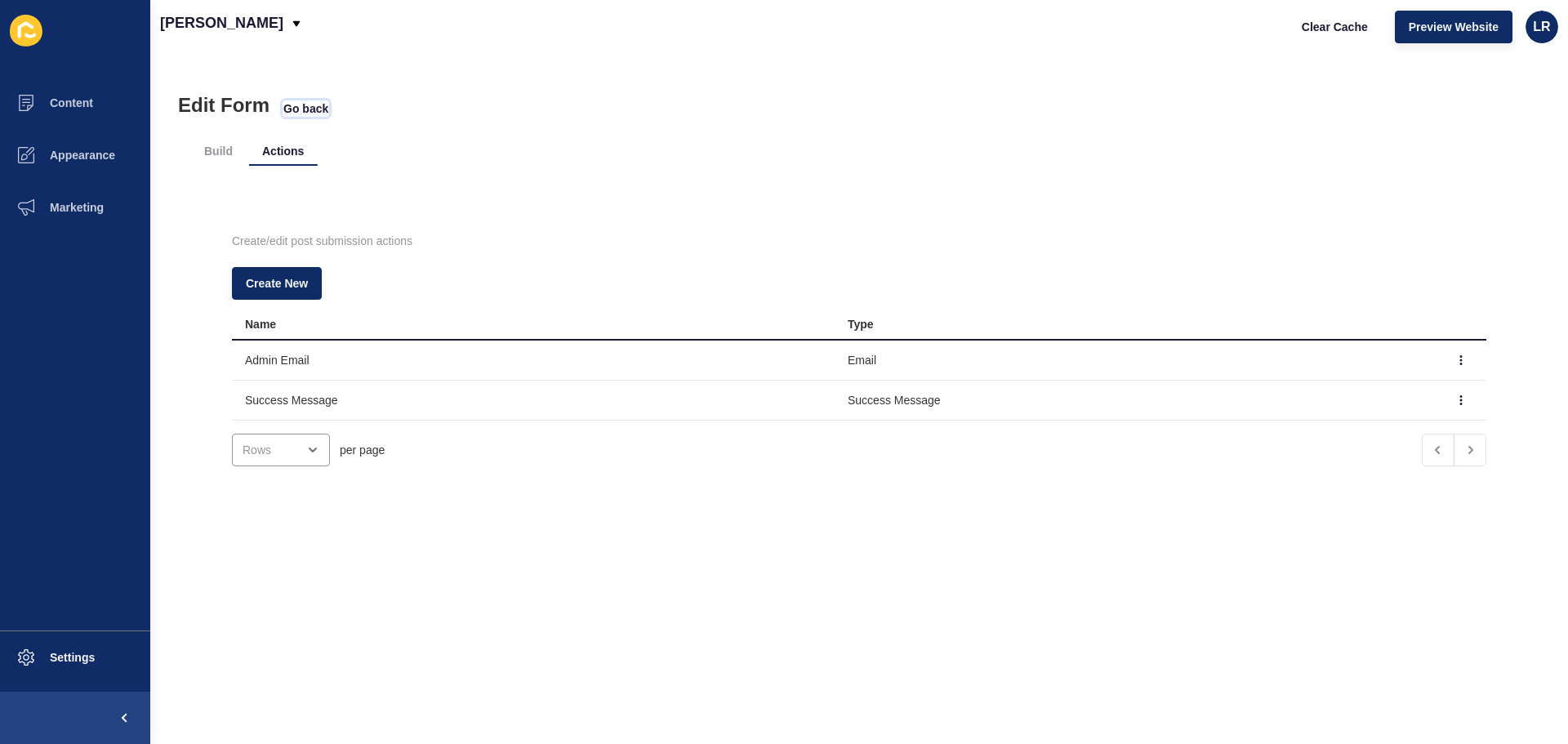
click at [301, 115] on span "Go back" at bounding box center [306, 108] width 45 height 16
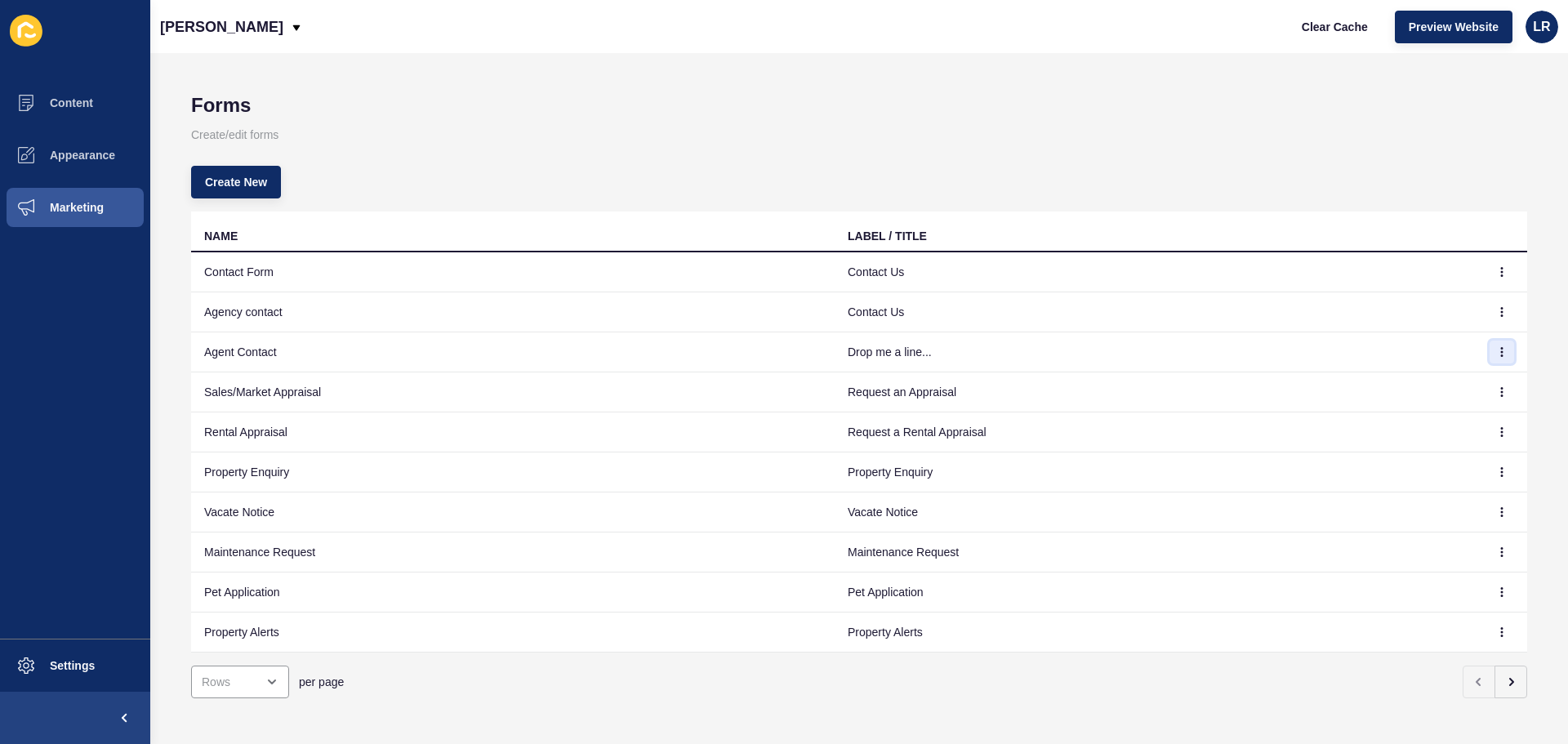
click at [1498, 356] on button "button" at bounding box center [1502, 352] width 24 height 23
click at [1466, 377] on link "Edit" at bounding box center [1445, 385] width 114 height 36
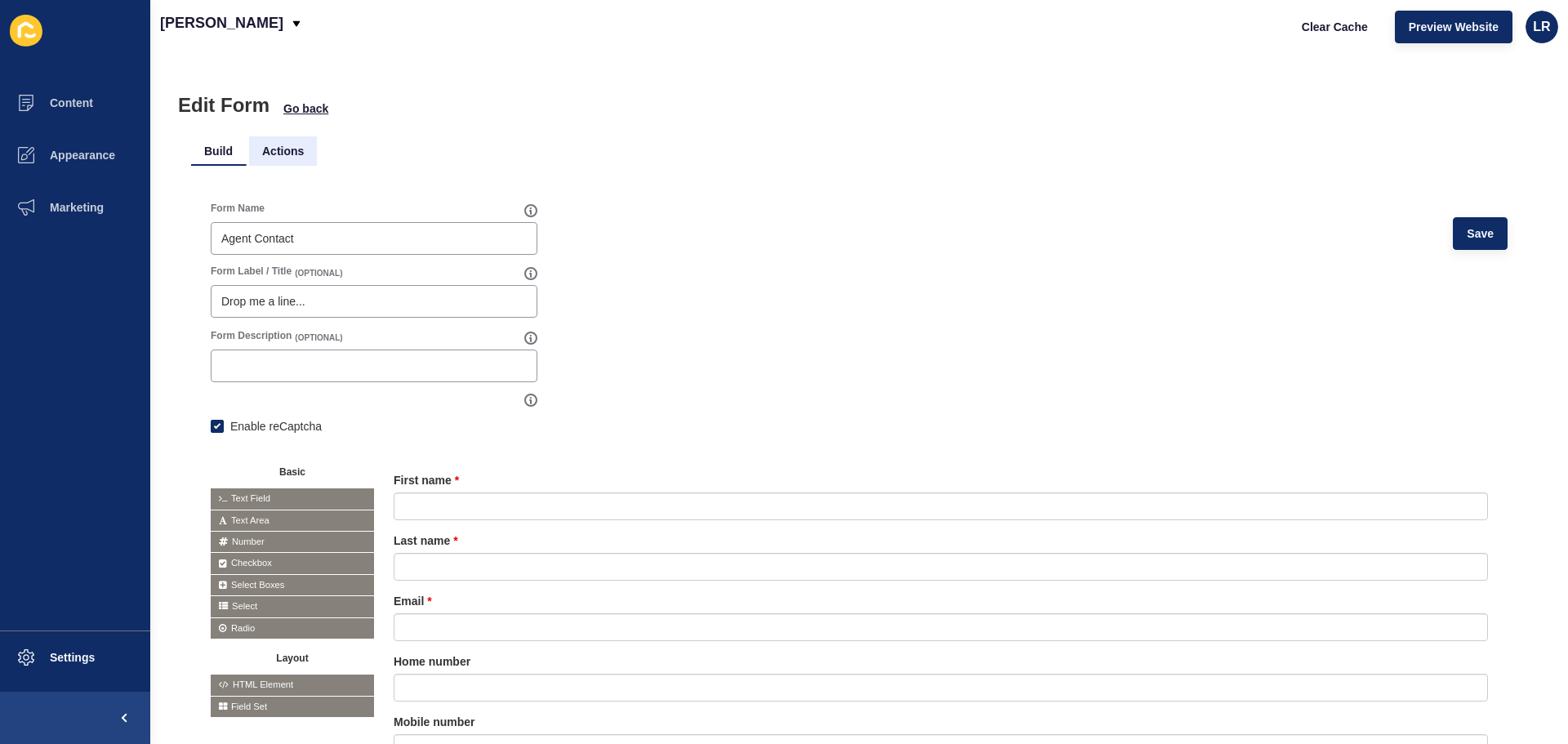
click at [274, 165] on li "Actions" at bounding box center [282, 150] width 68 height 29
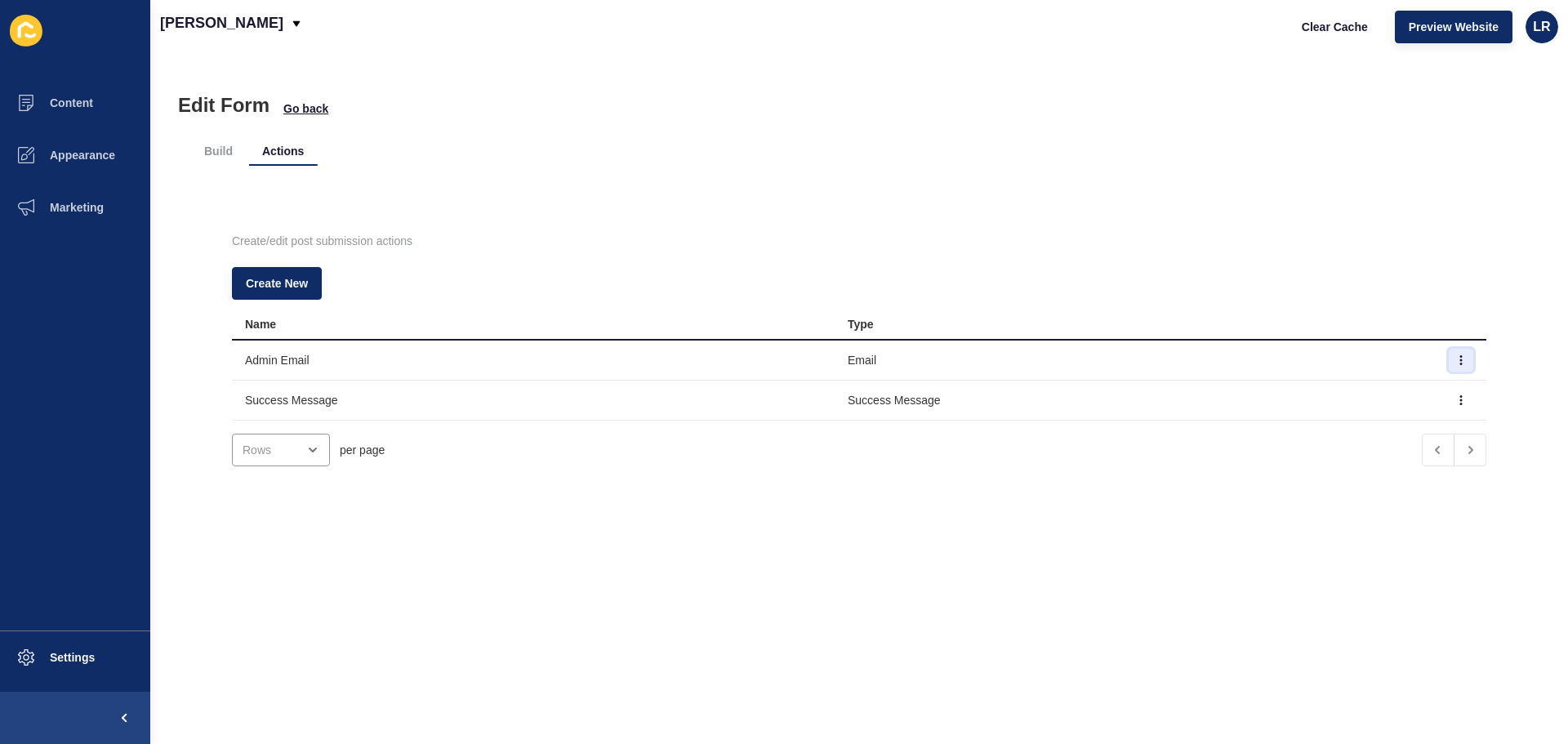
click at [1456, 356] on icon "button" at bounding box center [1461, 360] width 9 height 9
click at [1398, 407] on link "Edit" at bounding box center [1392, 393] width 114 height 36
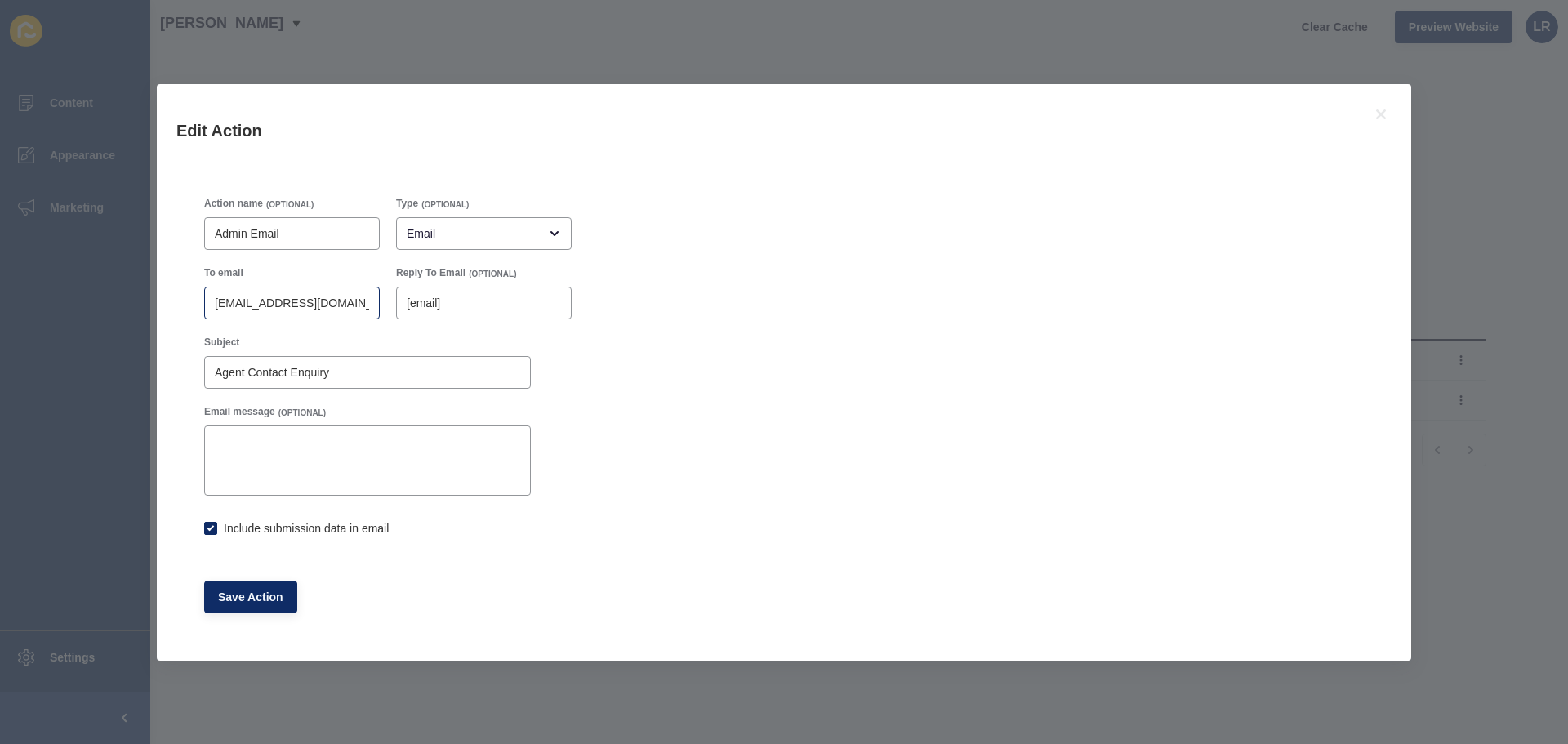
click at [337, 312] on div "[EMAIL_ADDRESS][DOMAIN_NAME]" at bounding box center [292, 303] width 175 height 33
paste input "admin@burgessrawsoncanberra"
type input "[EMAIL_ADDRESS][DOMAIN_NAME]"
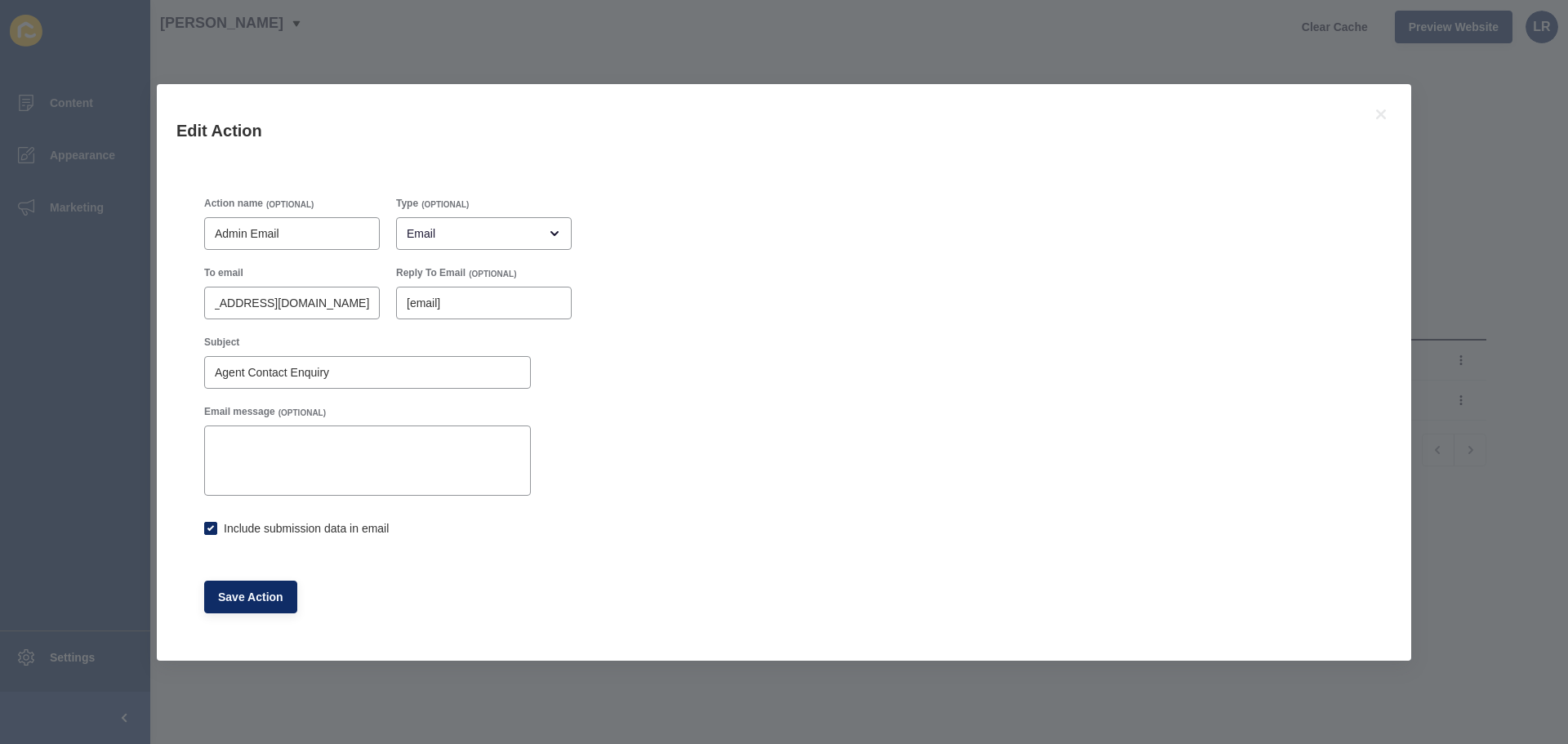
click at [244, 577] on div "Save Action" at bounding box center [388, 597] width 384 height 49
click at [251, 595] on span "Save Action" at bounding box center [251, 597] width 66 height 16
checkbox input "true"
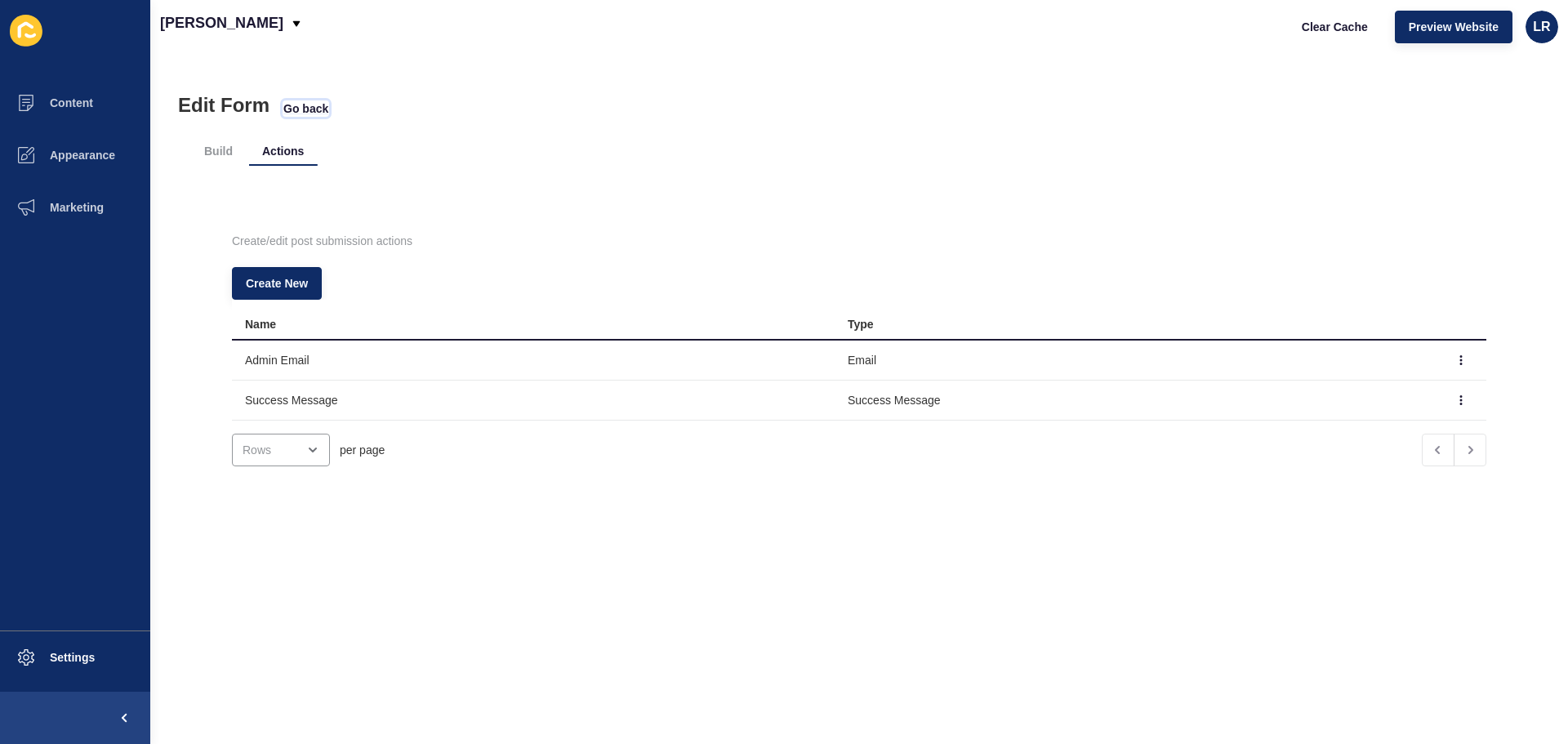
click at [301, 105] on span "Go back" at bounding box center [306, 108] width 45 height 16
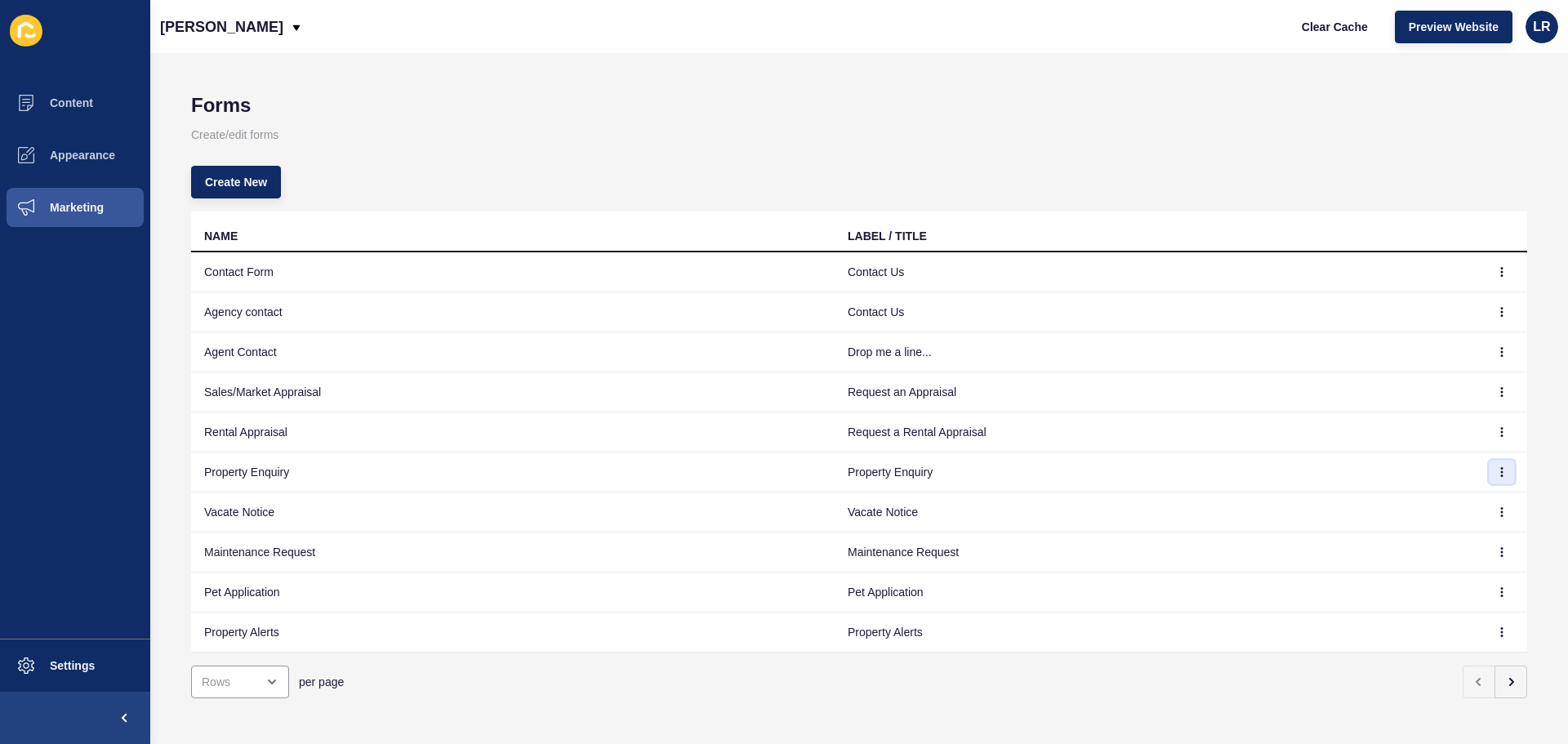
click at [1498, 474] on icon "button" at bounding box center [1502, 472] width 9 height 9
click at [1468, 502] on link "Edit" at bounding box center [1445, 505] width 114 height 36
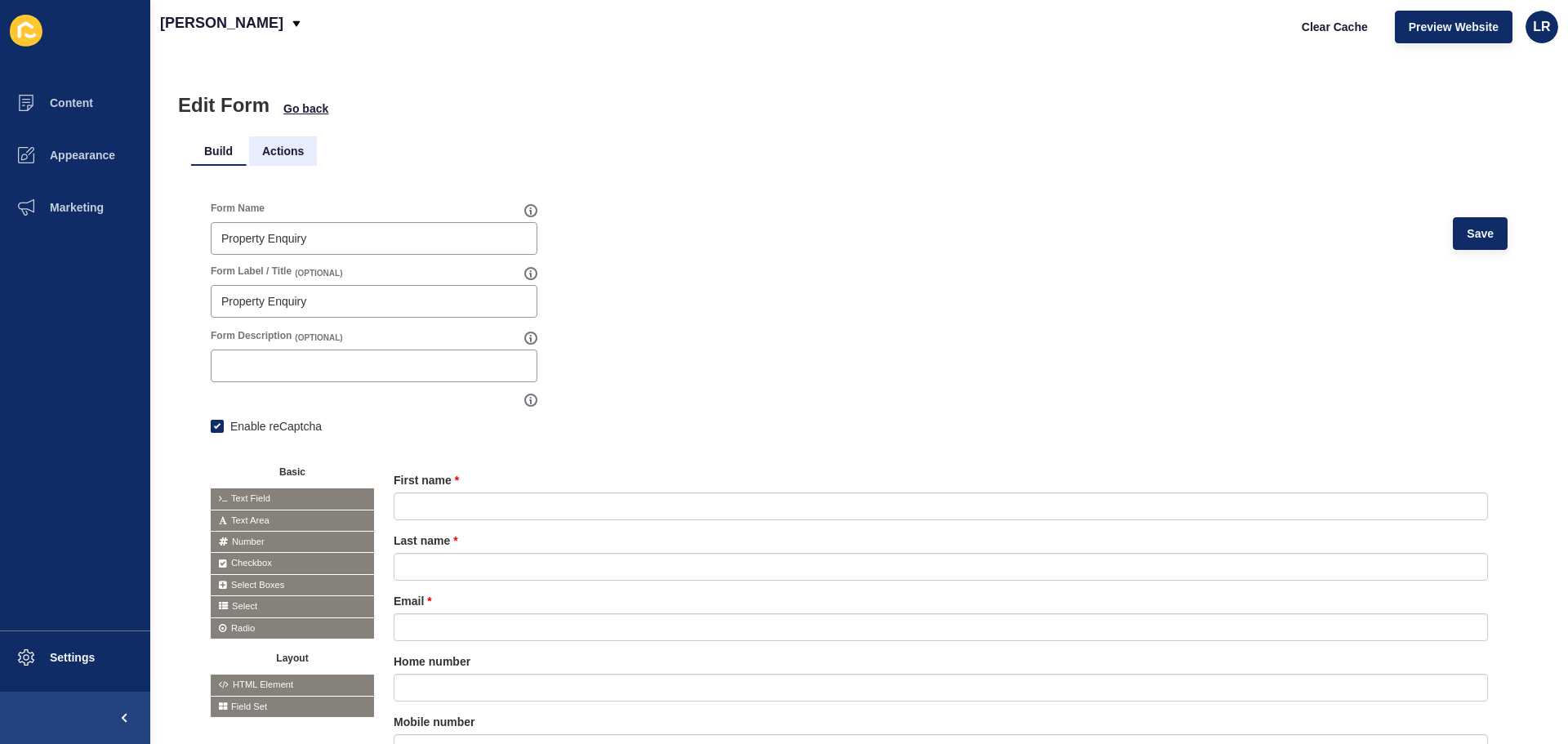
click at [291, 152] on li "Actions" at bounding box center [282, 150] width 68 height 29
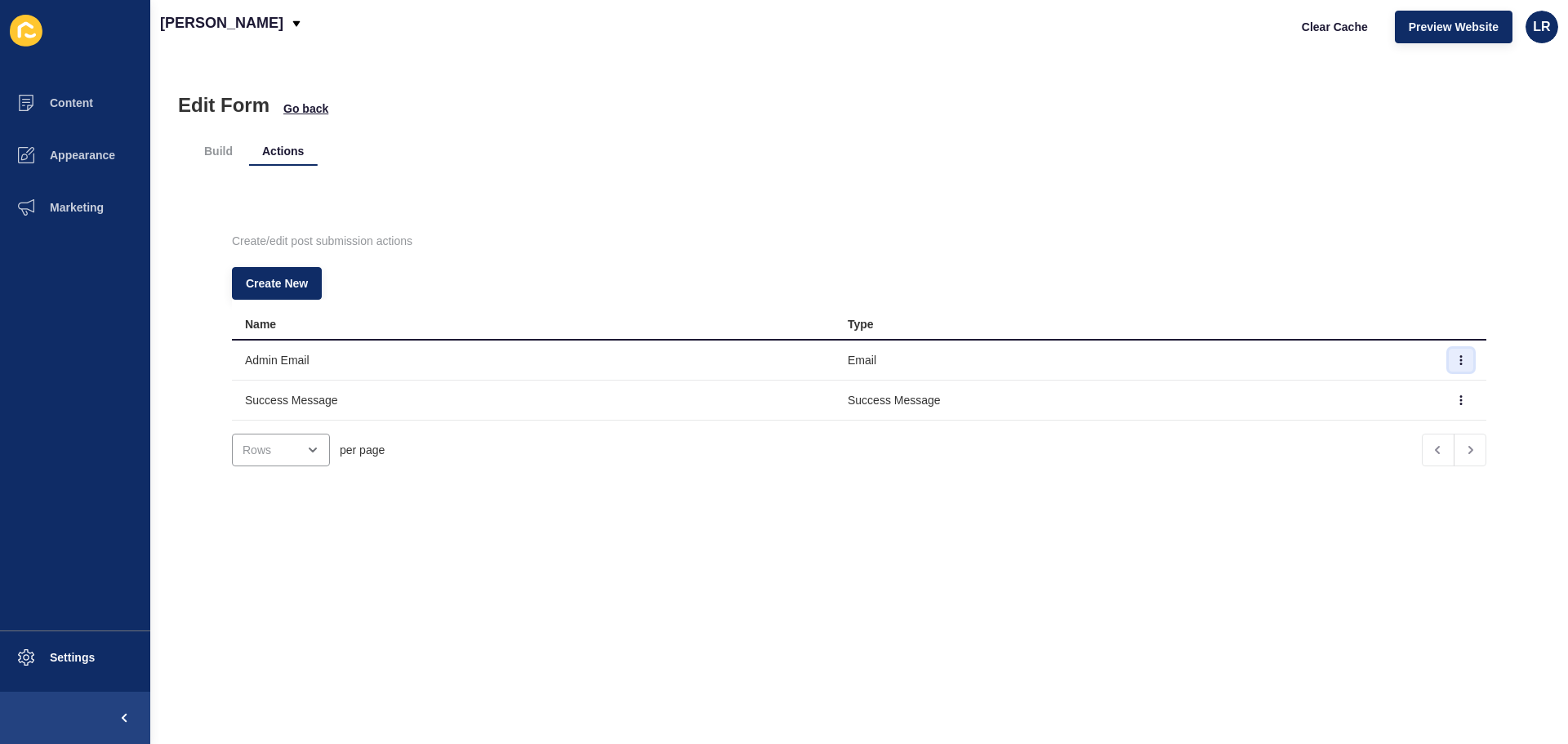
click at [1449, 369] on button "button" at bounding box center [1461, 360] width 24 height 23
click at [1394, 394] on link "Edit" at bounding box center [1392, 393] width 114 height 36
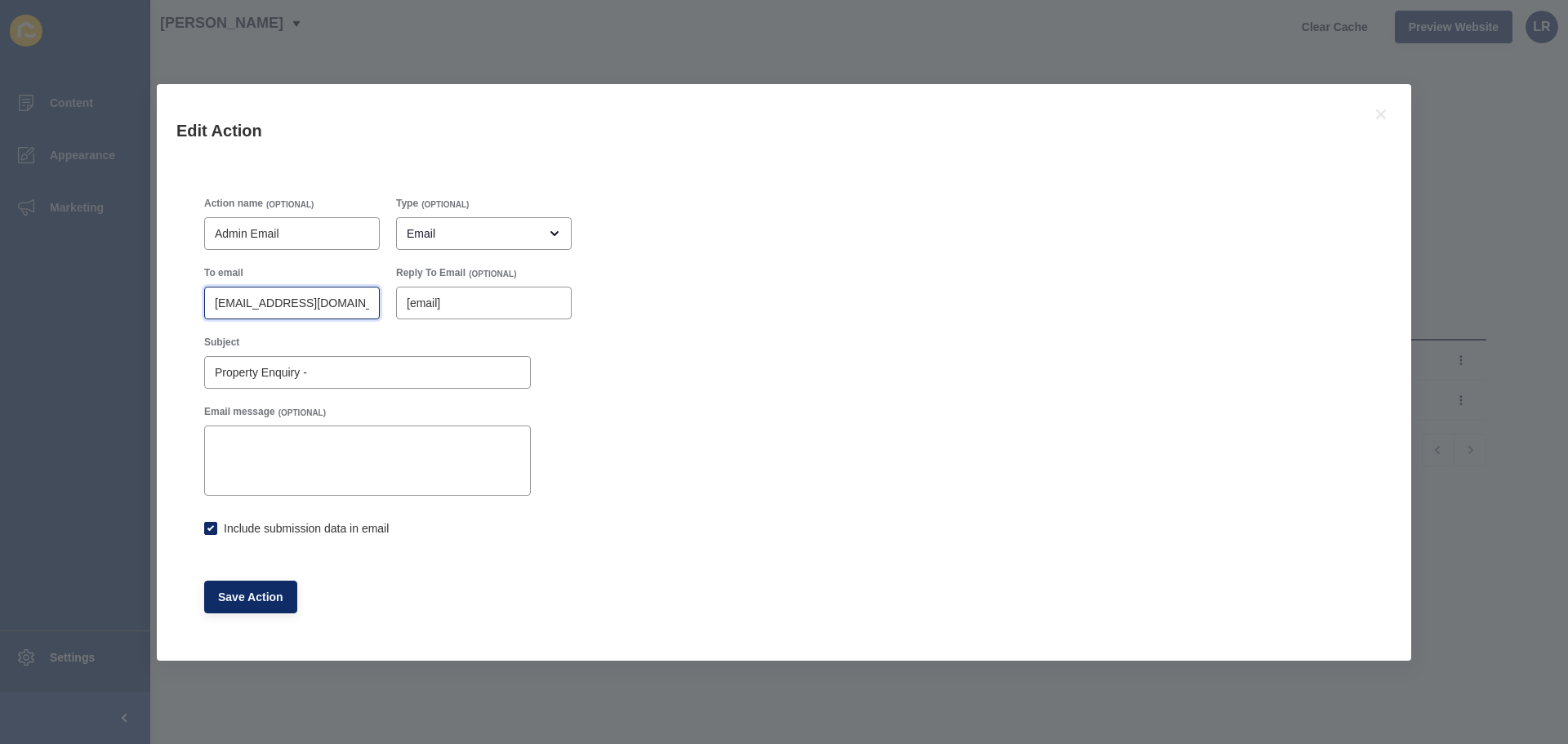
click at [333, 298] on input "[EMAIL_ADDRESS][DOMAIN_NAME]" at bounding box center [292, 302] width 155 height 16
paste input "admin@burgessrawsoncanberra"
type input "[EMAIL_ADDRESS][DOMAIN_NAME]"
click at [292, 598] on button "Save Action" at bounding box center [251, 597] width 93 height 33
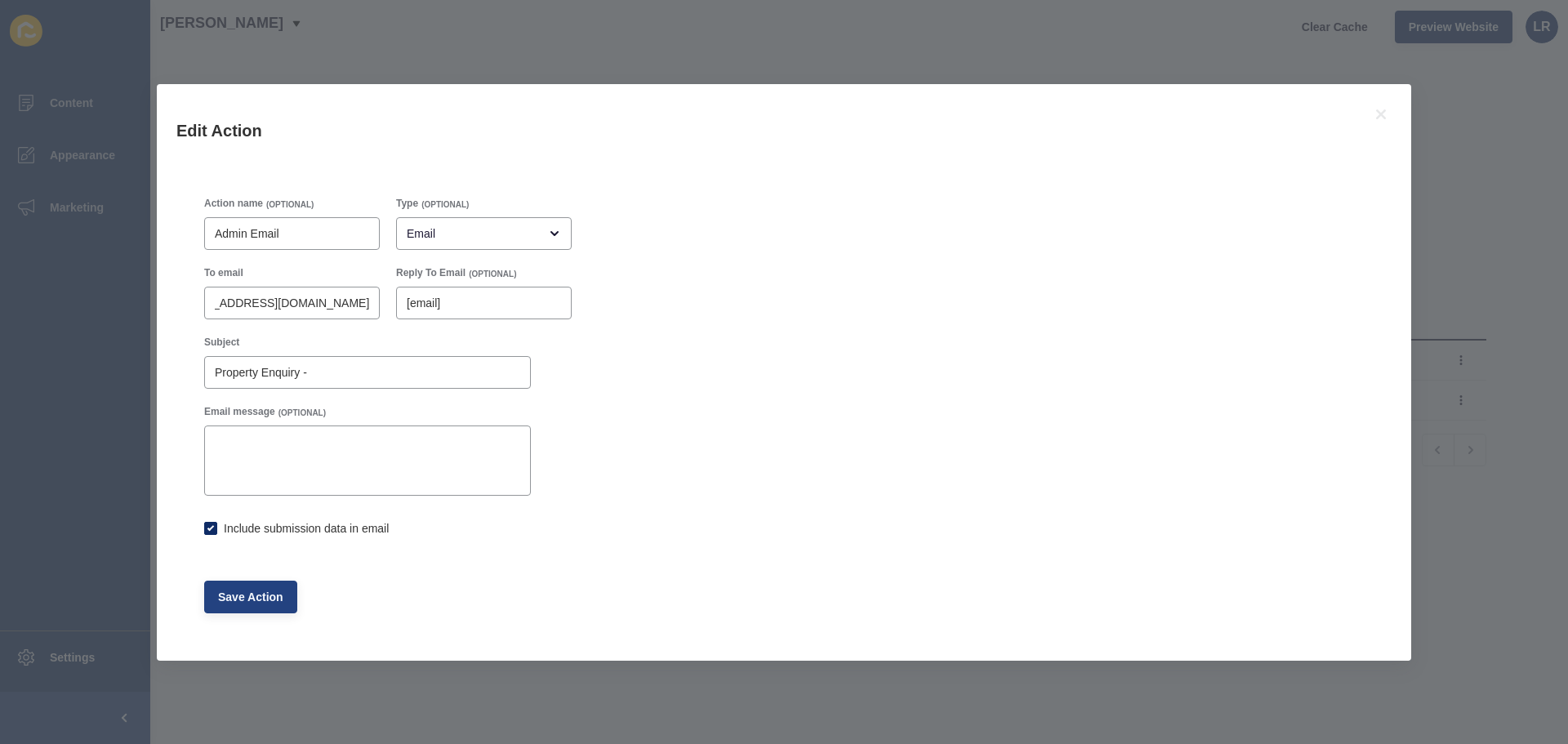
checkbox input "true"
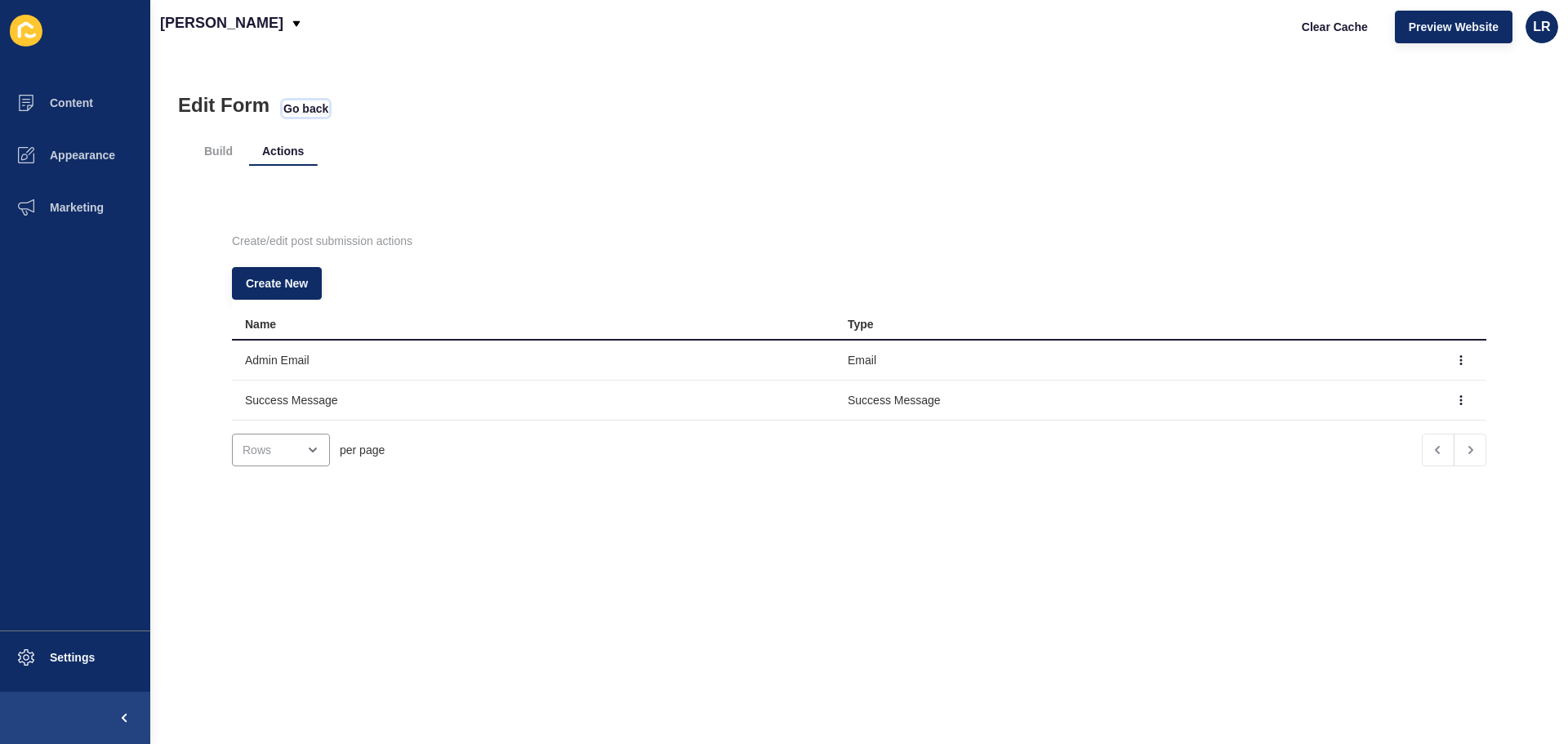
click at [302, 104] on span "Go back" at bounding box center [306, 108] width 45 height 16
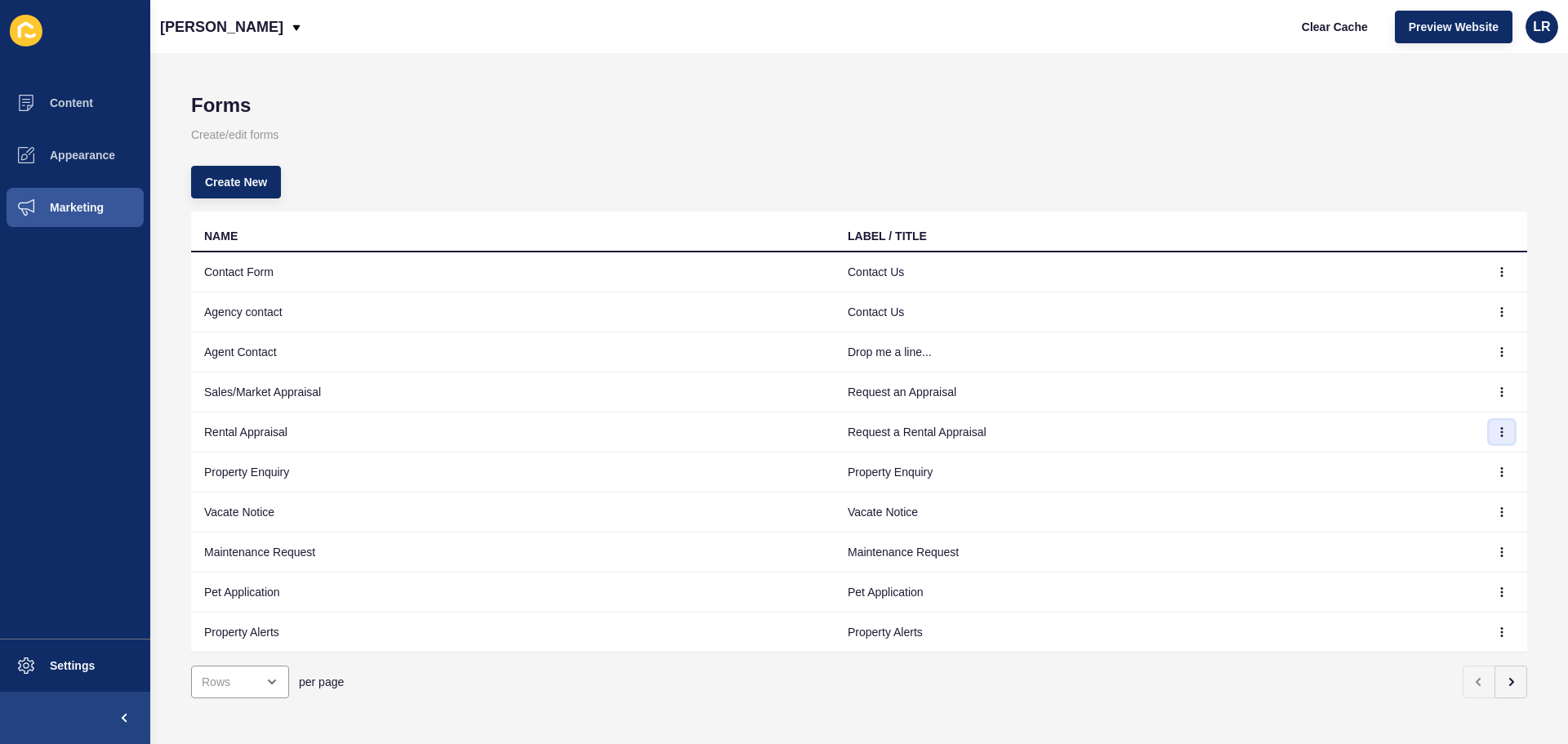
click at [1500, 433] on button "button" at bounding box center [1502, 432] width 24 height 23
click at [1461, 463] on link "Edit" at bounding box center [1445, 464] width 114 height 36
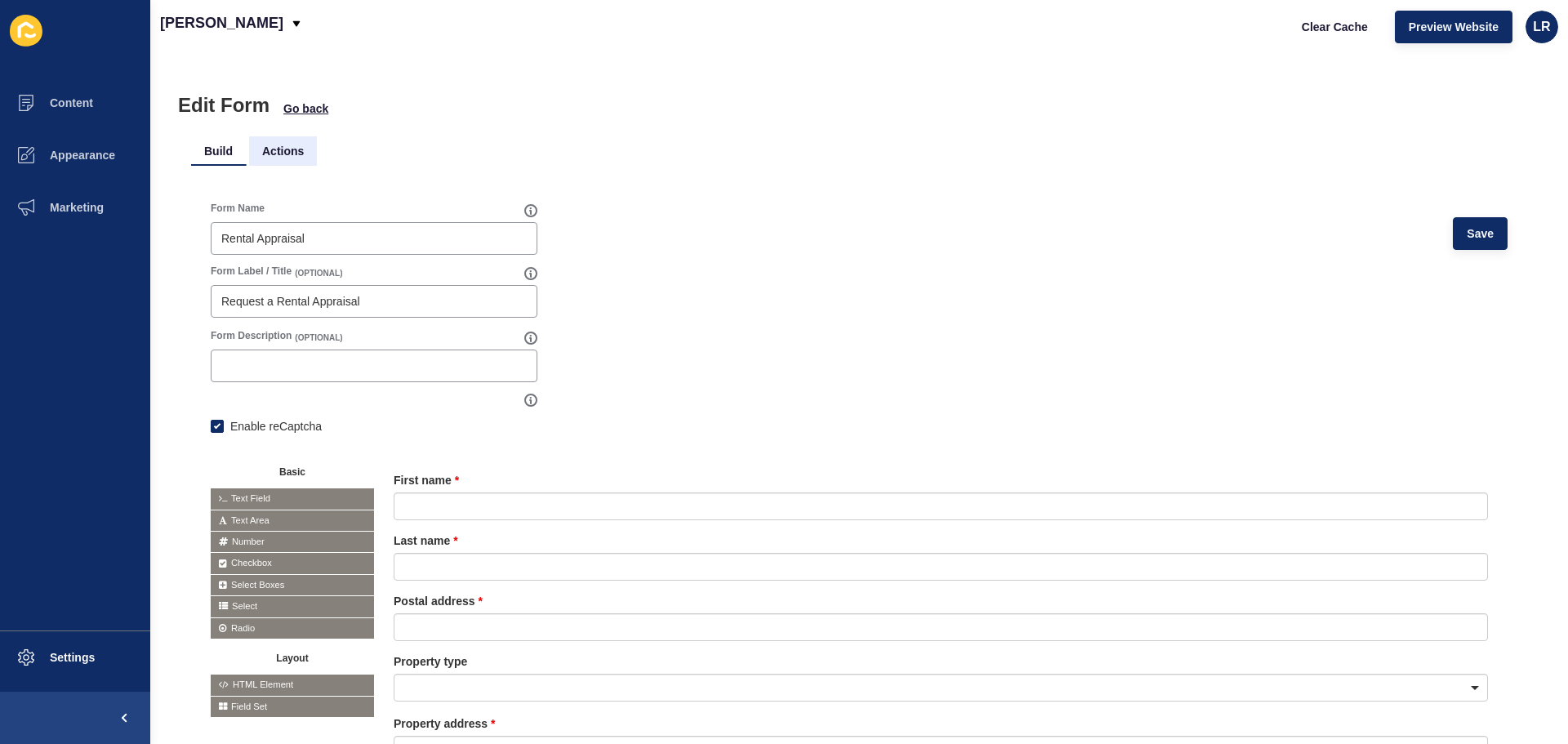
drag, startPoint x: 288, startPoint y: 148, endPoint x: 293, endPoint y: 166, distance: 18.7
click at [288, 149] on li "Actions" at bounding box center [282, 150] width 68 height 29
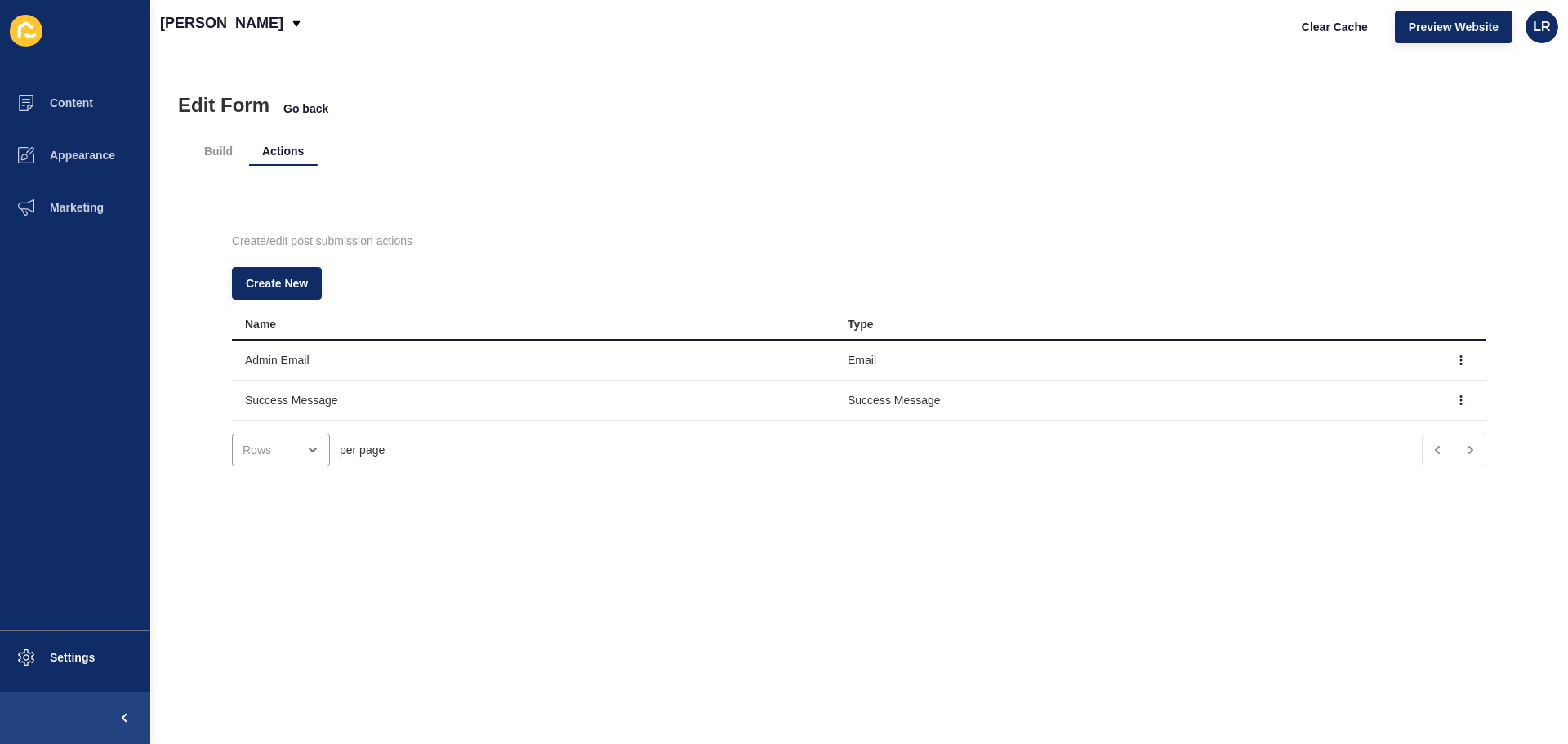
click at [1438, 355] on td at bounding box center [1462, 360] width 49 height 40
click at [1461, 359] on icon "button" at bounding box center [1461, 360] width 1 height 8
click at [1420, 387] on link "Edit" at bounding box center [1392, 393] width 114 height 36
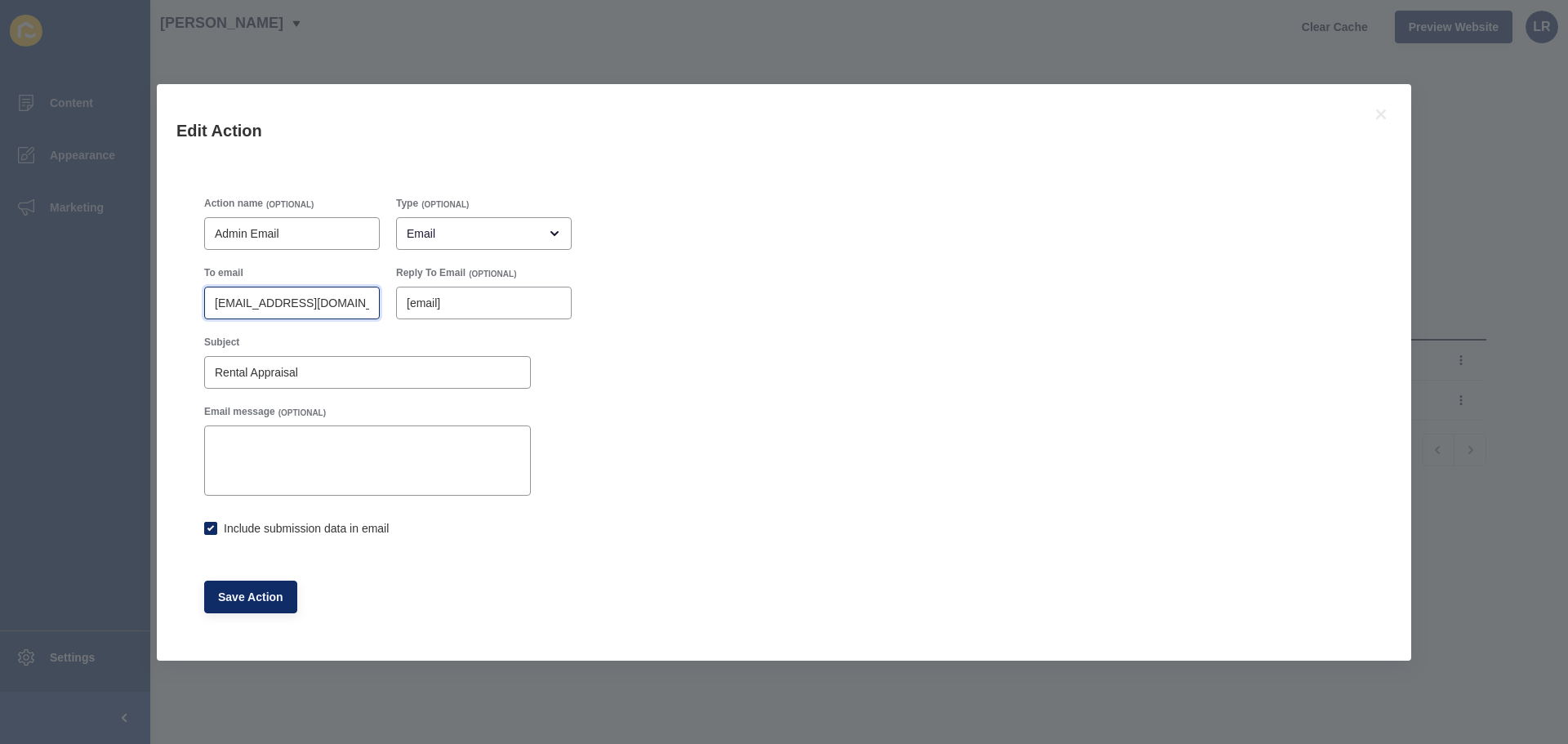
click at [302, 305] on input "[EMAIL_ADDRESS][DOMAIN_NAME]" at bounding box center [292, 302] width 155 height 16
paste input "admin@burgessrawsoncanberra"
type input "[EMAIL_ADDRESS][DOMAIN_NAME]"
click at [274, 602] on span "Save Action" at bounding box center [251, 597] width 66 height 16
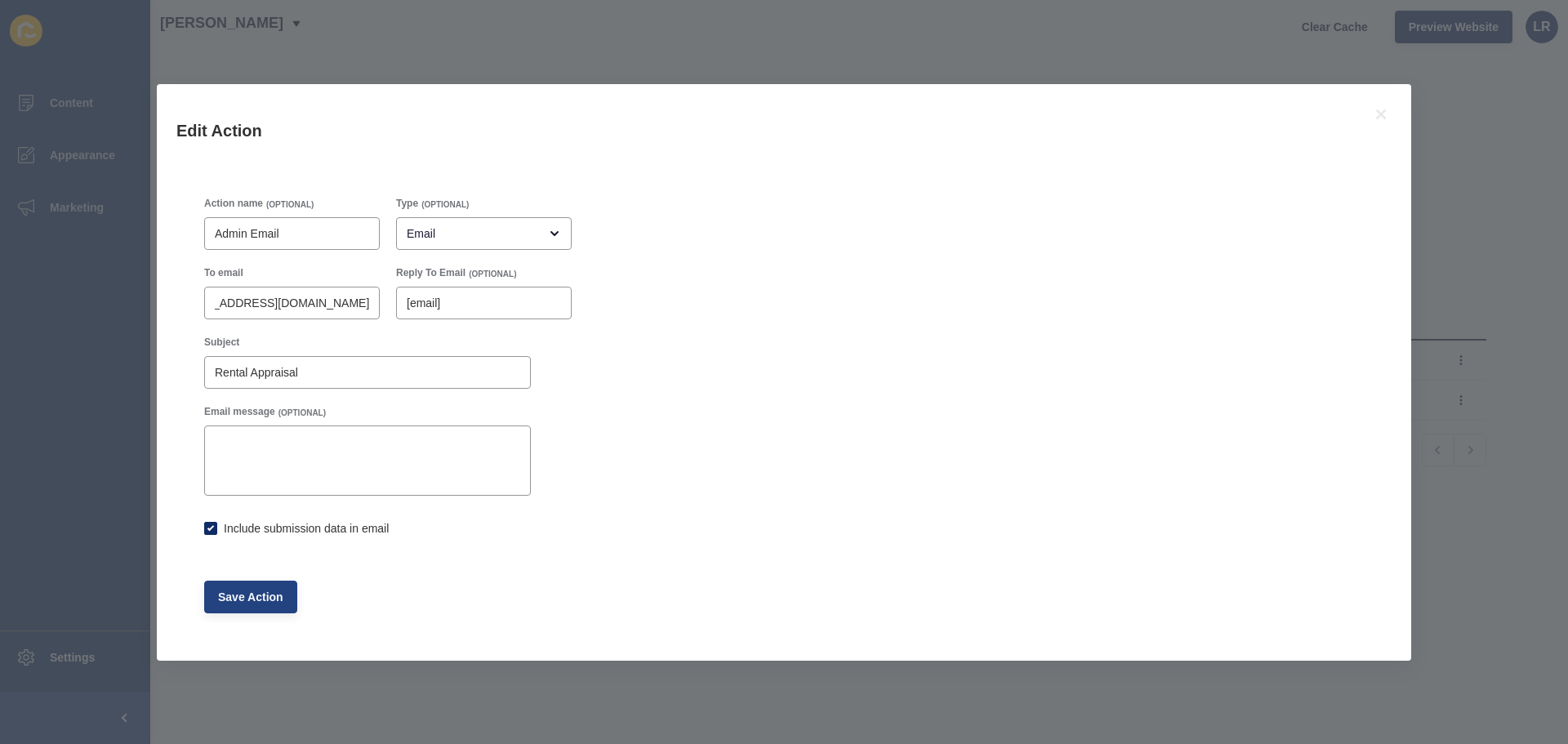
checkbox input "true"
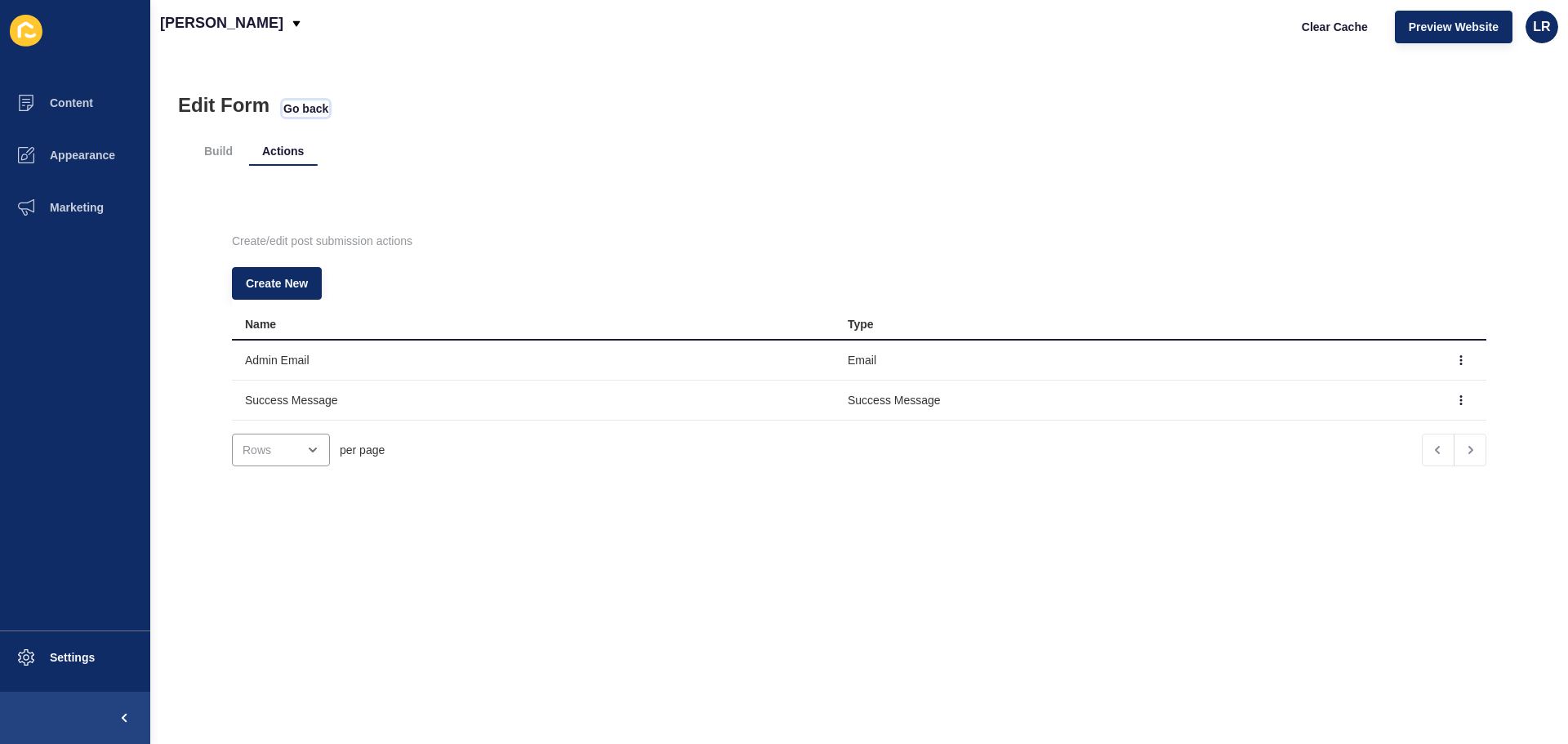
click at [311, 104] on span "Go back" at bounding box center [306, 108] width 45 height 16
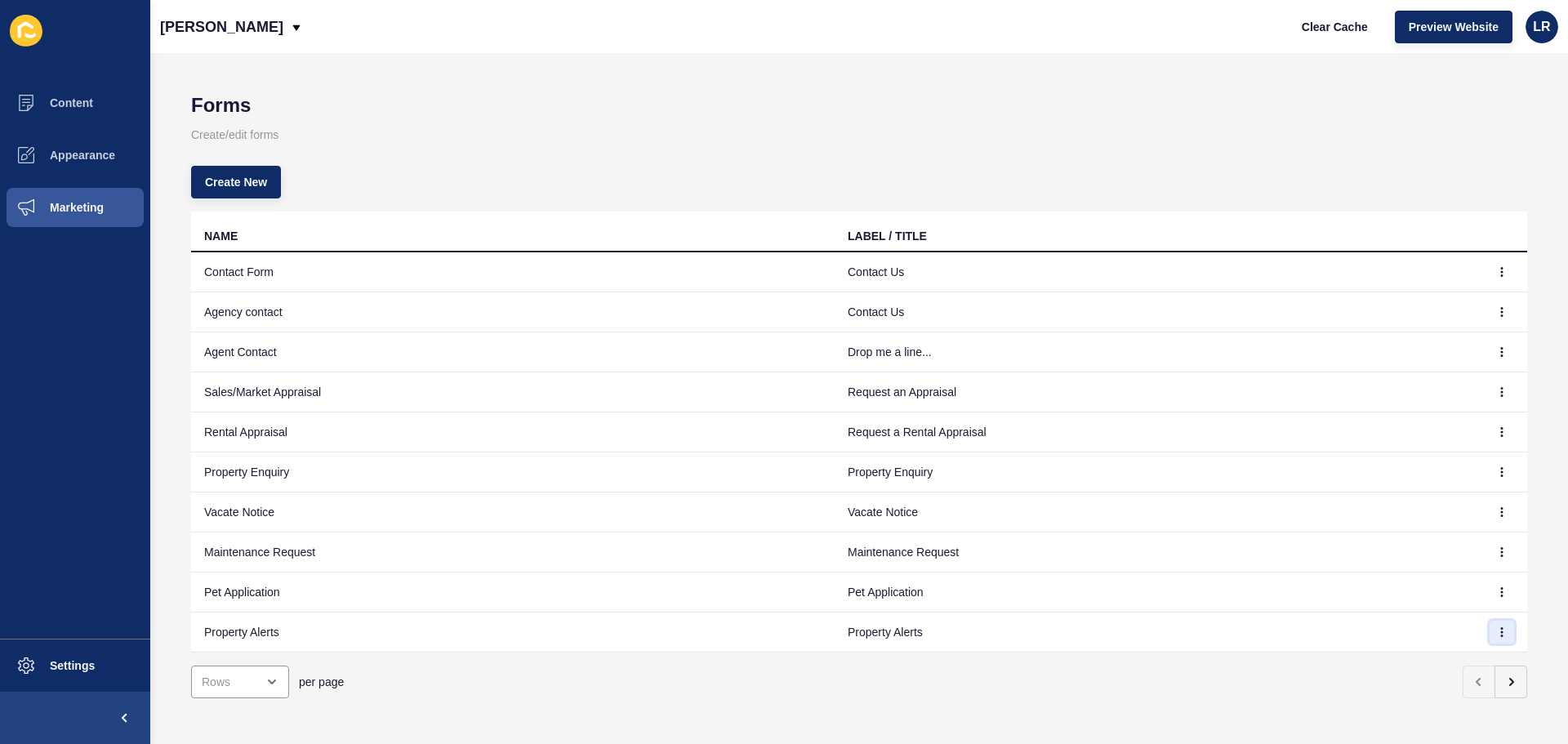
click at [1490, 640] on button "button" at bounding box center [1502, 632] width 24 height 23
click at [1458, 666] on link "Edit" at bounding box center [1445, 664] width 114 height 36
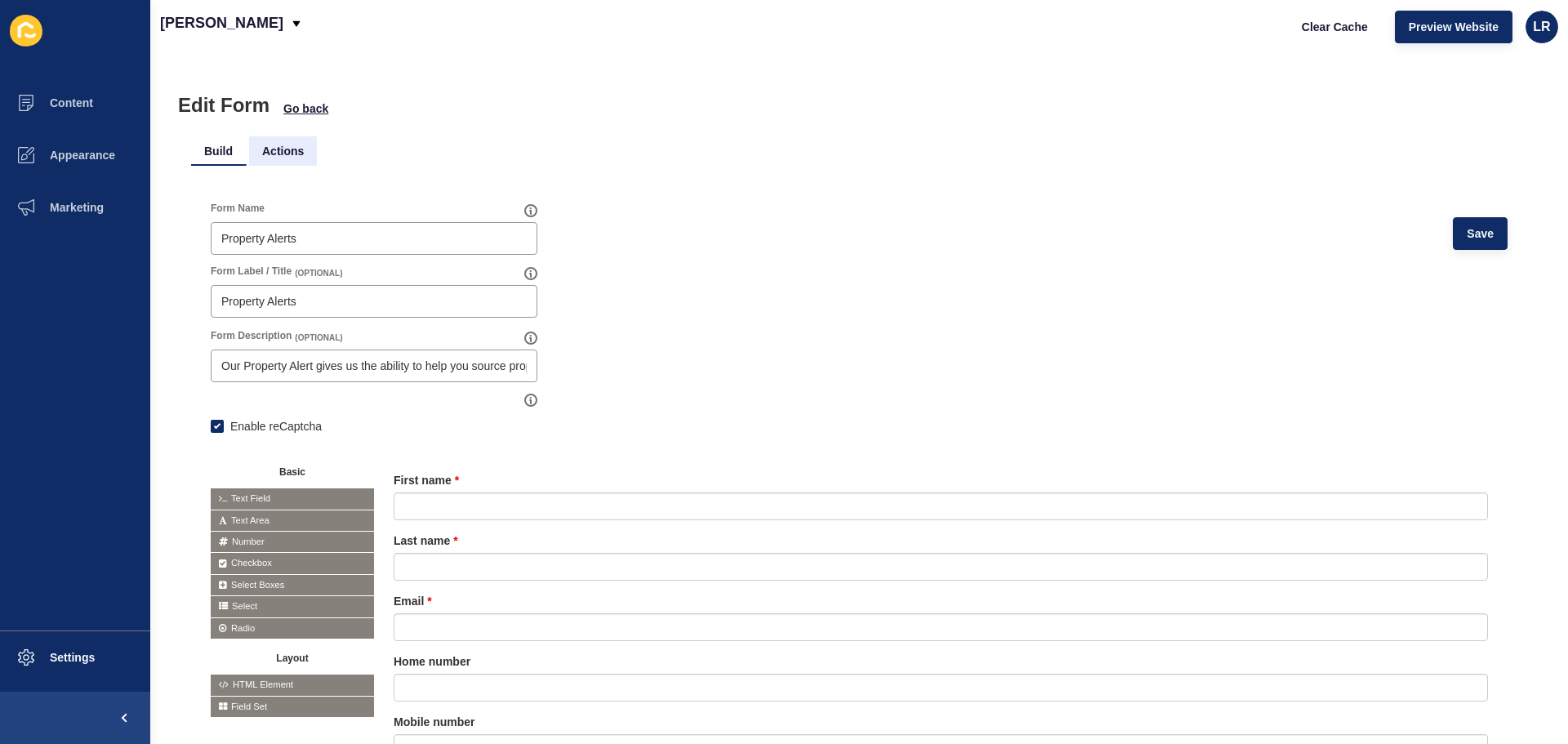
click at [284, 159] on li "Actions" at bounding box center [282, 150] width 68 height 29
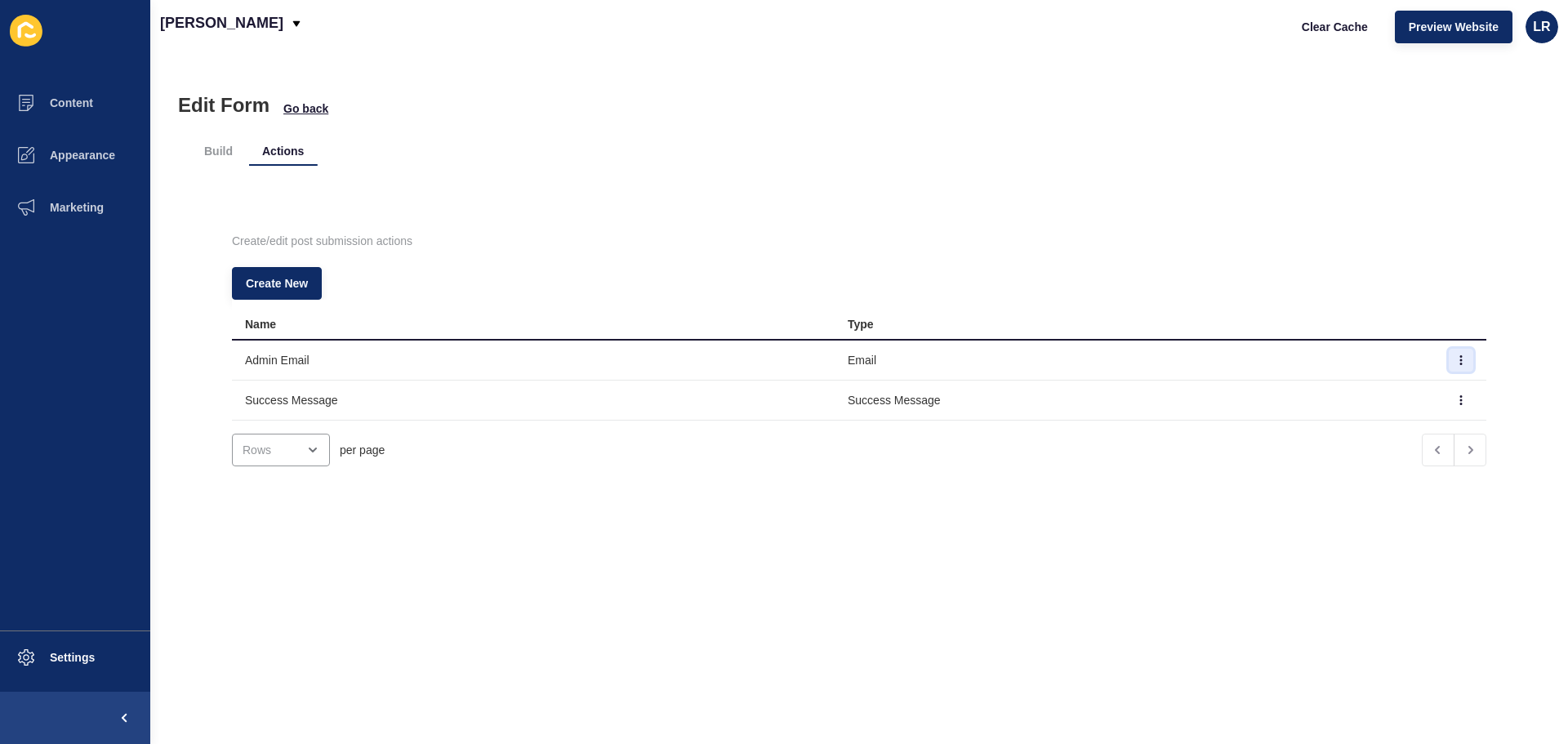
click at [1449, 366] on button "button" at bounding box center [1461, 360] width 24 height 23
click at [1404, 400] on link "Edit" at bounding box center [1392, 393] width 114 height 36
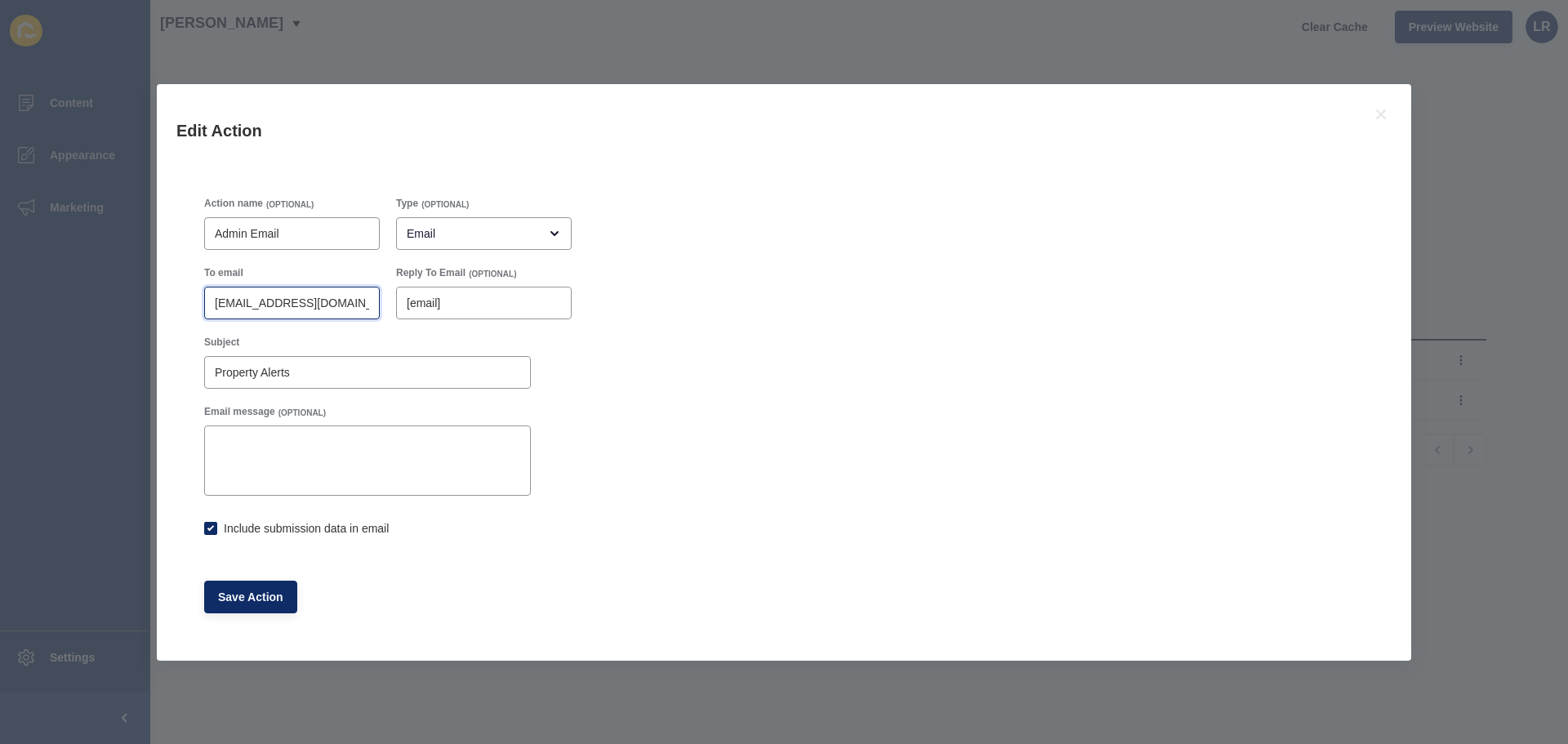
click at [347, 301] on input "[EMAIL_ADDRESS][DOMAIN_NAME]" at bounding box center [292, 302] width 155 height 16
paste input "admin@burgessrawsoncanberra"
type input "[EMAIL_ADDRESS][DOMAIN_NAME]"
click at [282, 602] on span "Save Action" at bounding box center [251, 597] width 66 height 16
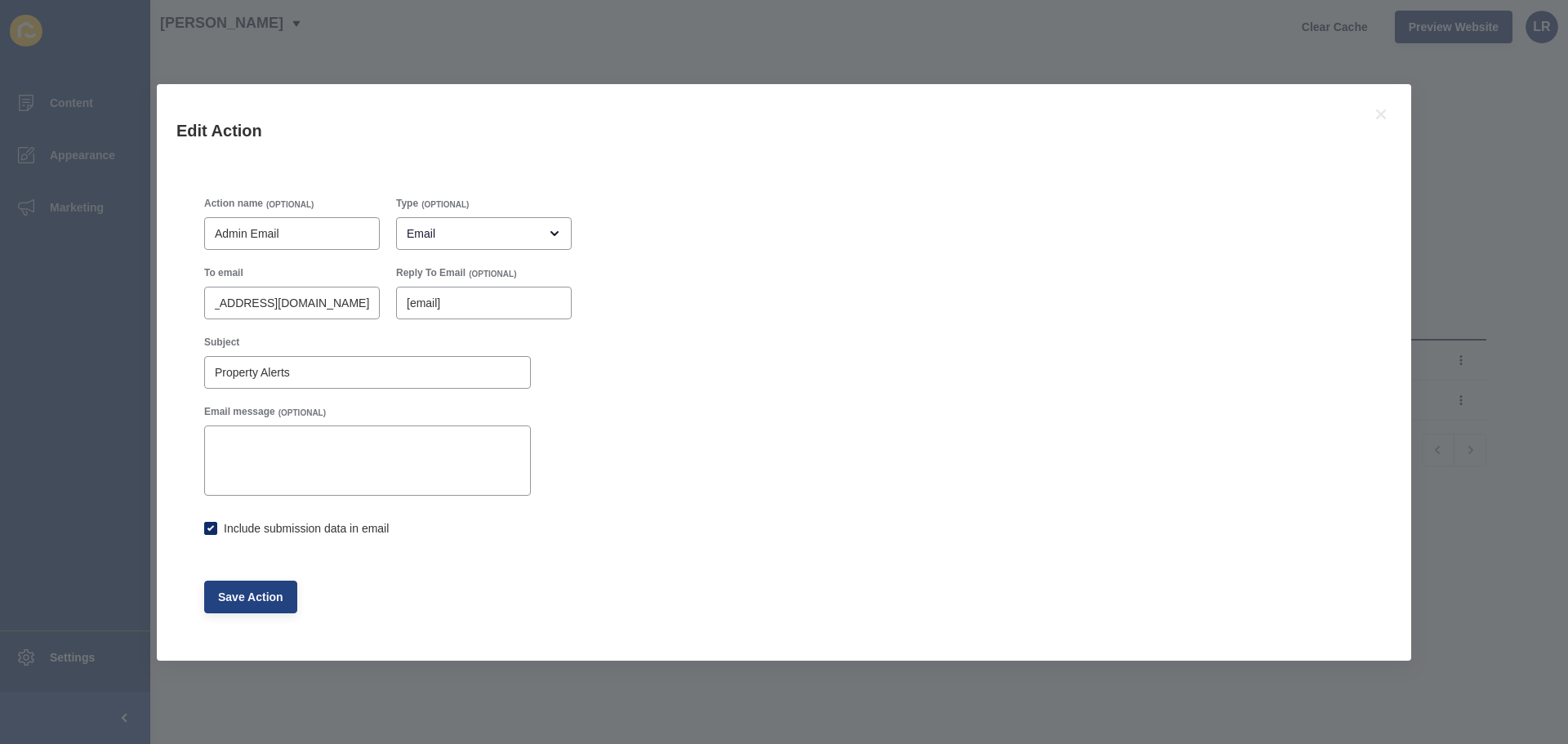
checkbox input "true"
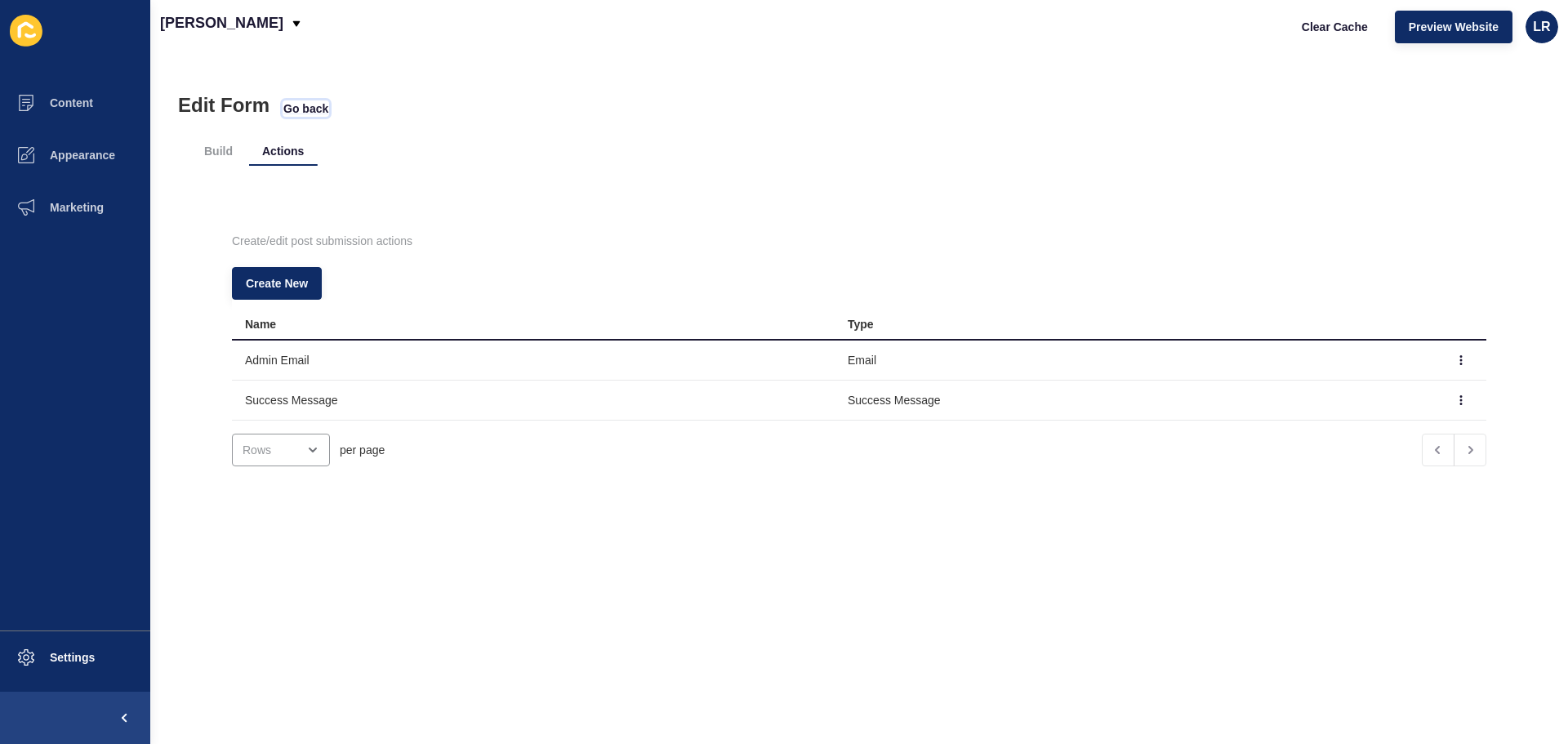
click at [306, 109] on span "Go back" at bounding box center [306, 108] width 45 height 16
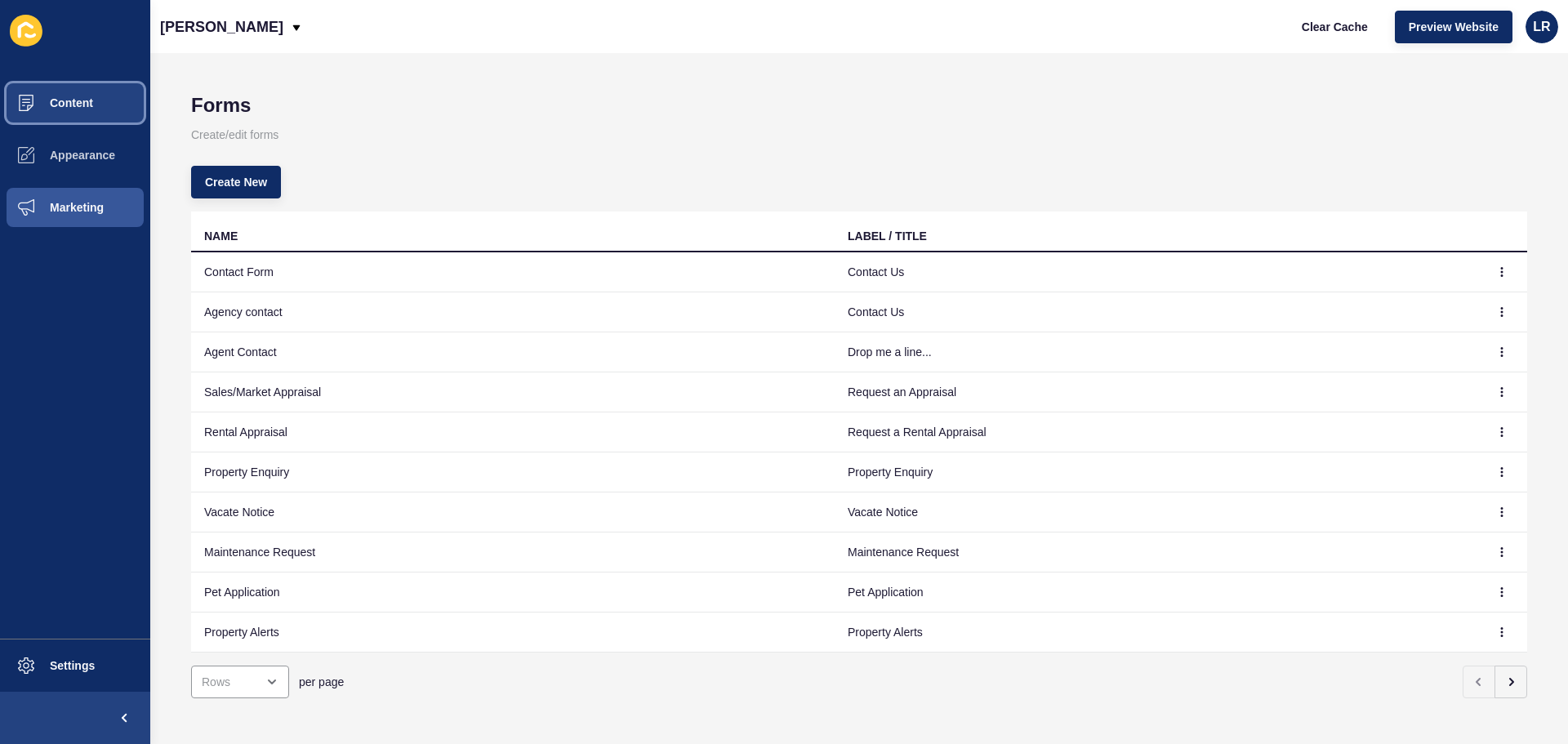
click at [96, 93] on button "Content" at bounding box center [75, 103] width 150 height 53
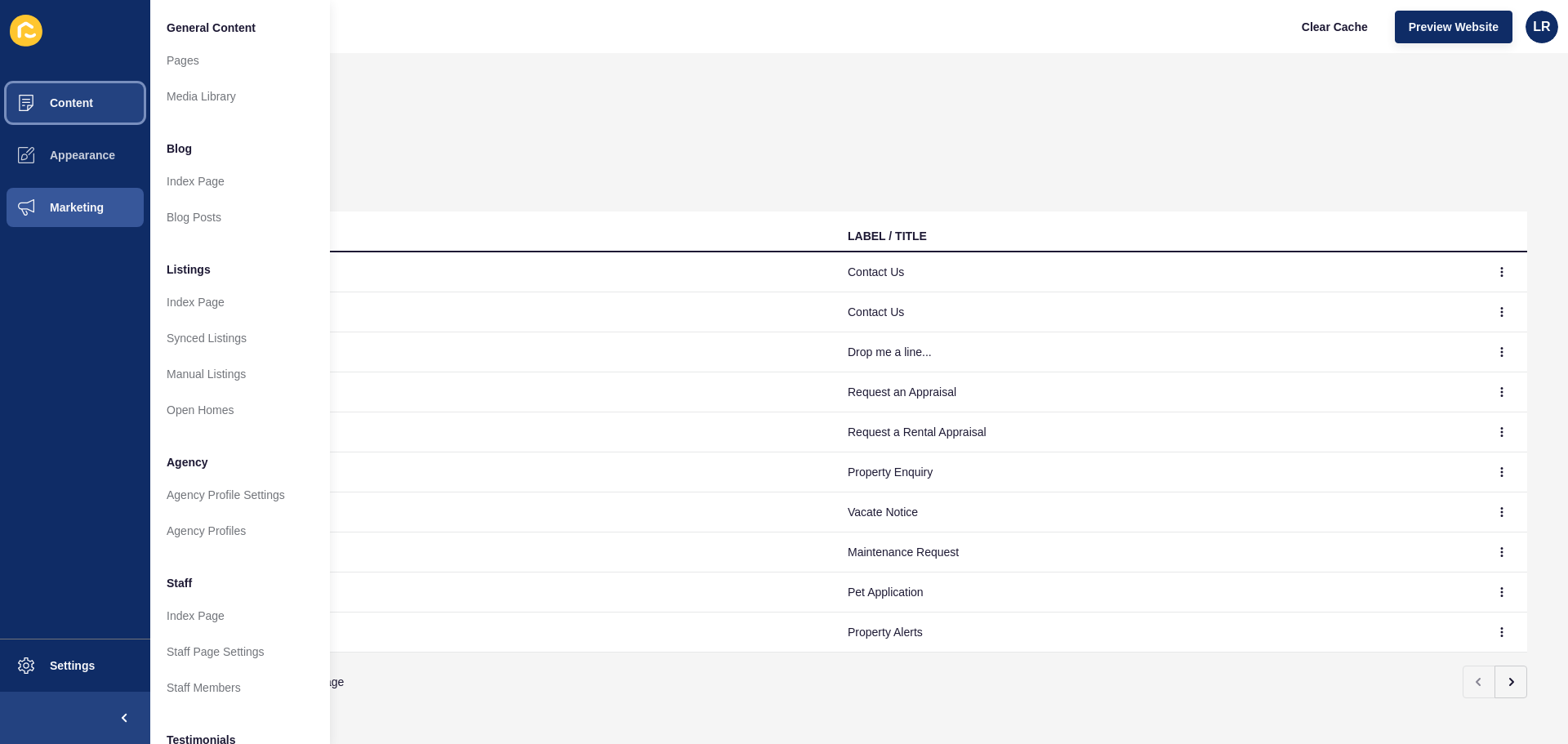
click at [96, 93] on button "Content" at bounding box center [75, 103] width 150 height 53
